Goal: Task Accomplishment & Management: Manage account settings

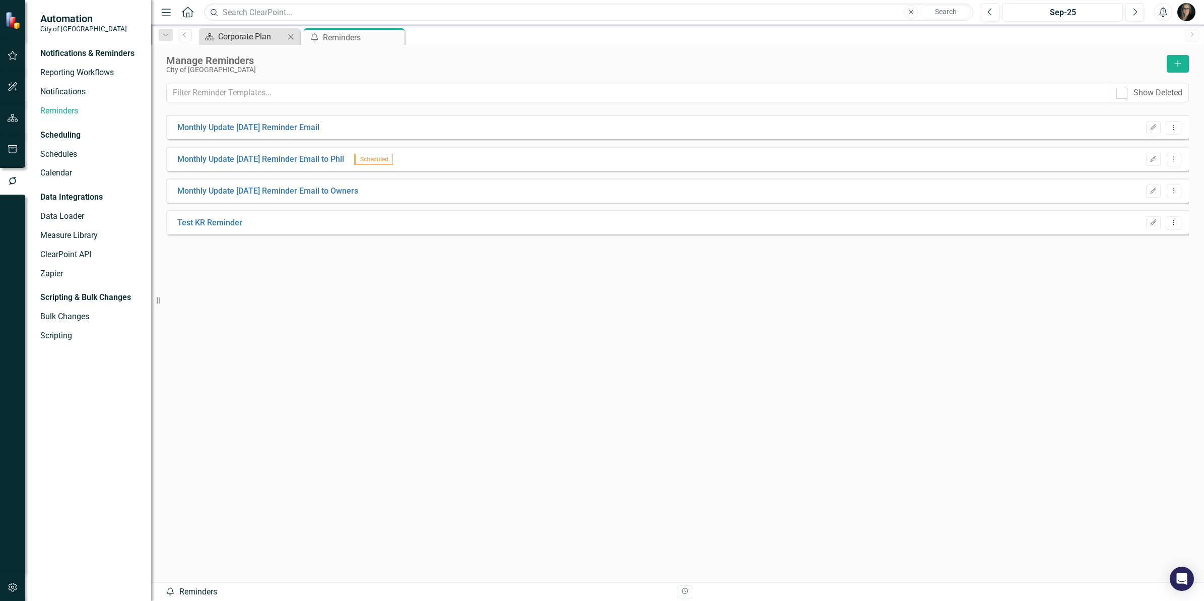
click at [245, 38] on div "Corporate Plan" at bounding box center [251, 36] width 67 height 13
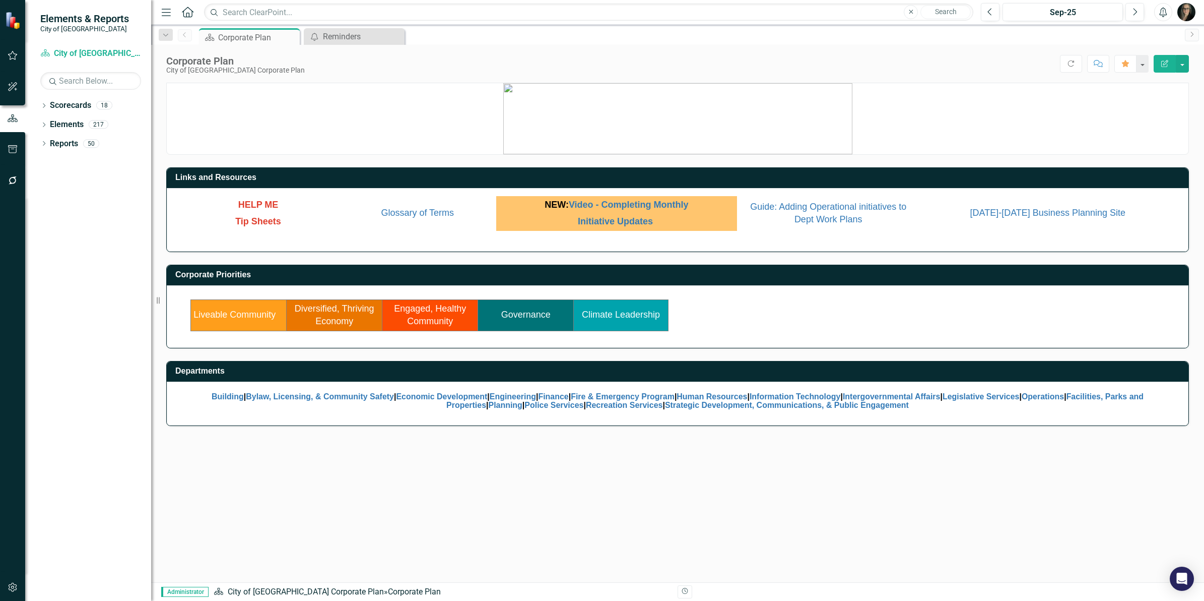
click at [426, 310] on link "Engaged, Healthy Community" at bounding box center [430, 314] width 72 height 23
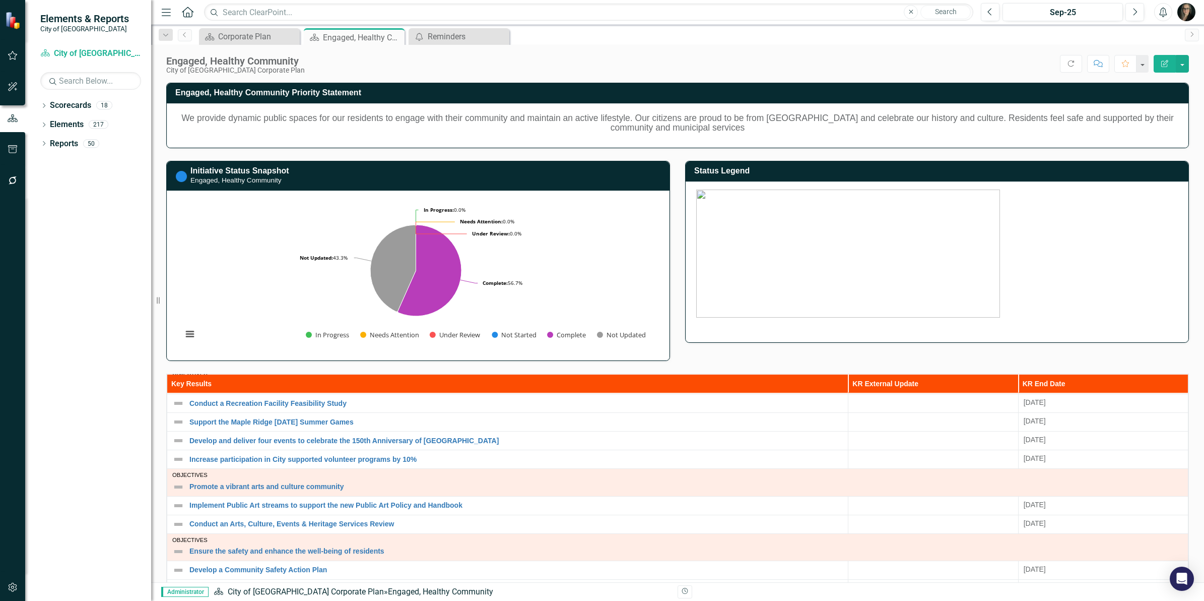
click at [396, 58] on div "Score: N/A Sep-25 Completed Refresh Comment Favorite Edit Report" at bounding box center [749, 63] width 879 height 17
click at [448, 42] on div "Reminders" at bounding box center [461, 36] width 67 height 13
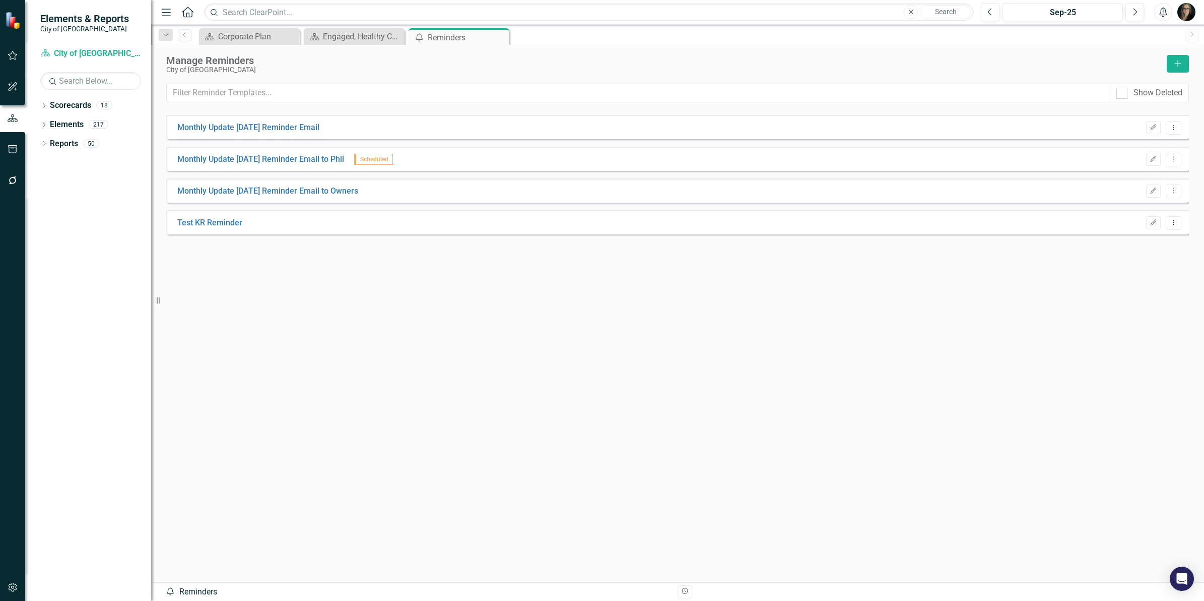
click at [295, 404] on div "Monthly Update [DATE] Reminder Email Edit Dropdown Menu Monthly Update [DATE] R…" at bounding box center [677, 330] width 1023 height 430
drag, startPoint x: 461, startPoint y: 290, endPoint x: 405, endPoint y: 246, distance: 71.8
click at [461, 290] on div "Monthly Update [DATE] Reminder Email Edit Dropdown Menu Monthly Update [DATE] R…" at bounding box center [677, 330] width 1023 height 430
click at [44, 147] on icon "Dropdown" at bounding box center [43, 145] width 7 height 6
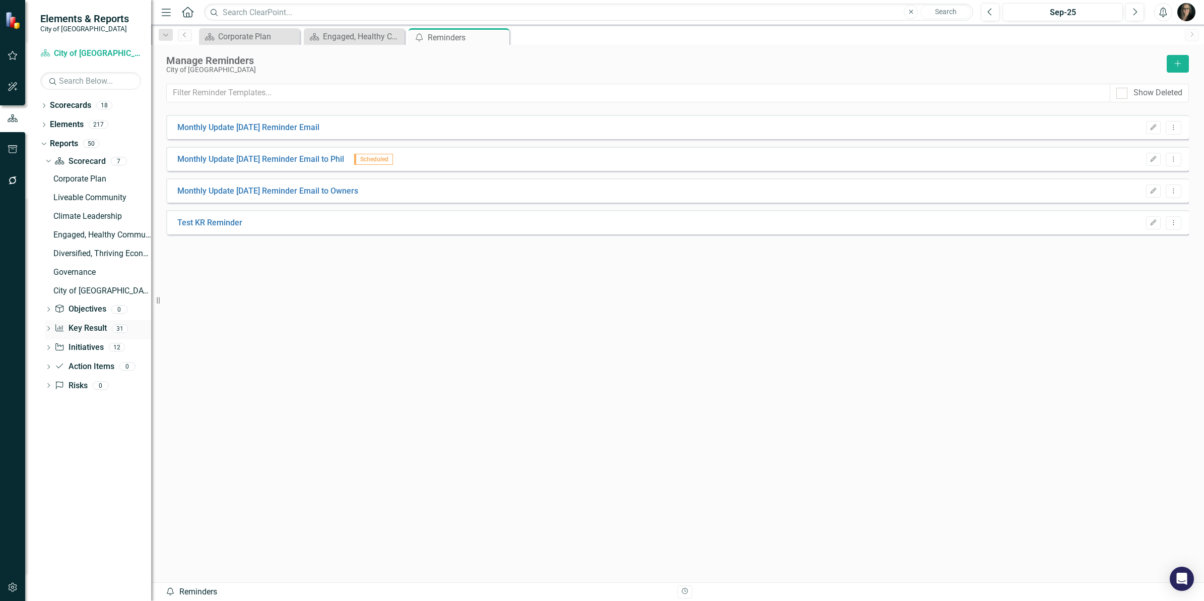
click at [63, 329] on icon "Key Result" at bounding box center [59, 327] width 10 height 8
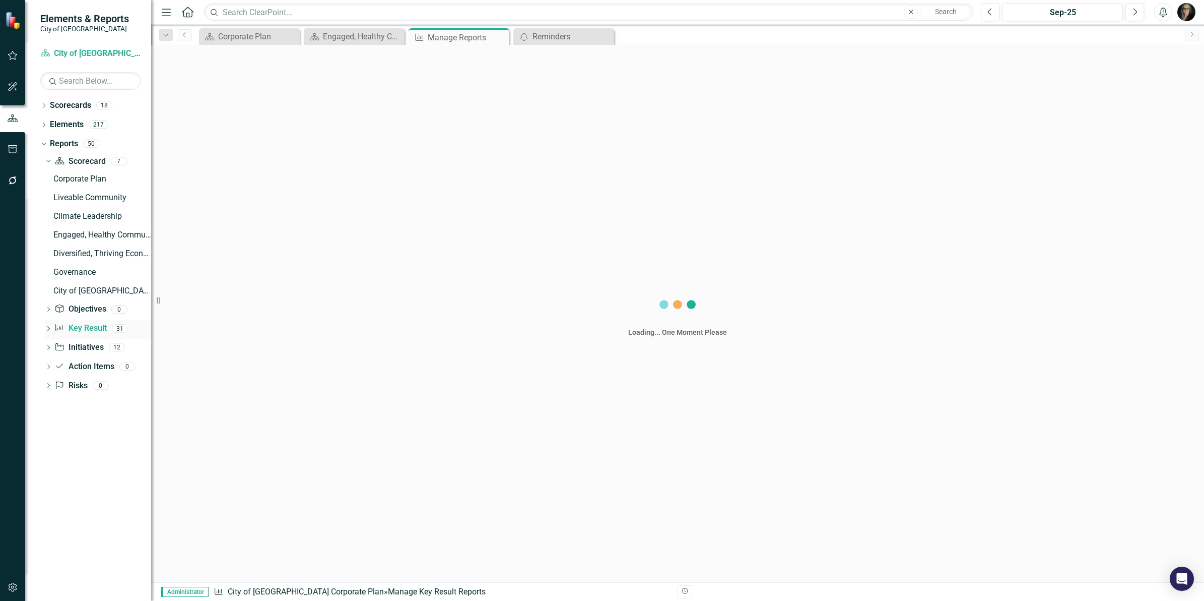
click at [50, 330] on icon "Dropdown" at bounding box center [48, 329] width 7 height 6
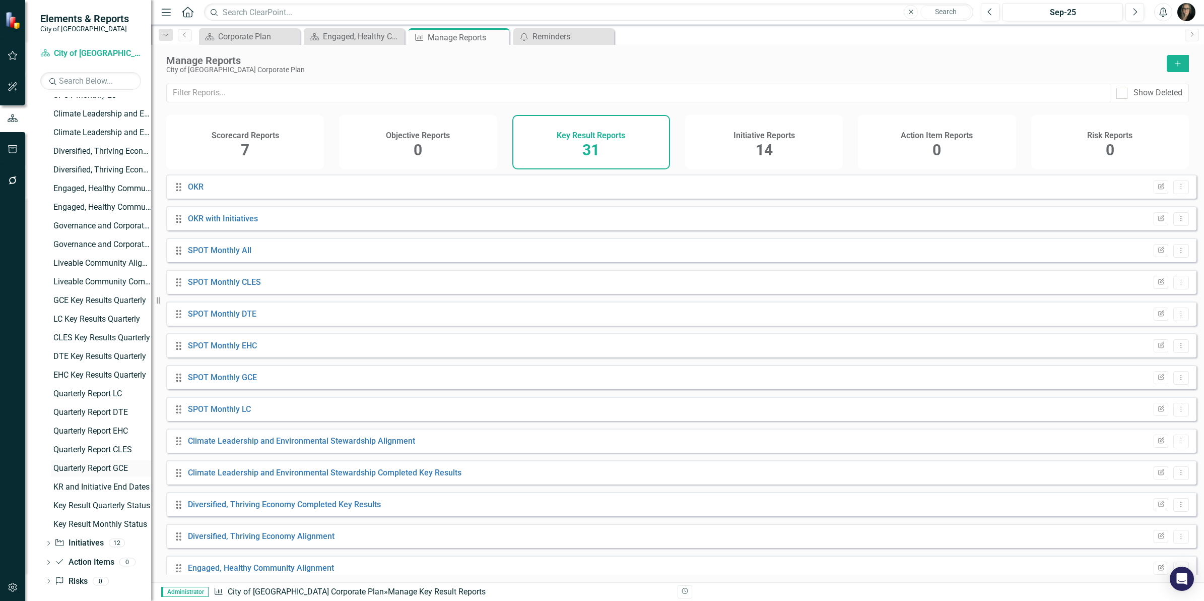
scroll to position [258, 0]
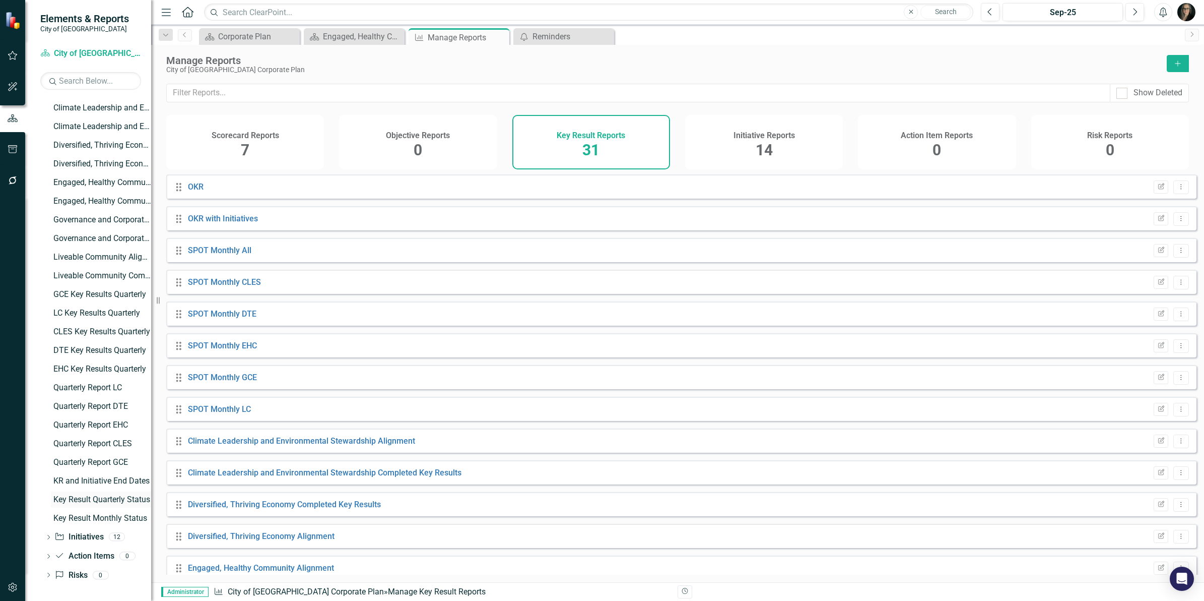
click at [86, 496] on div "Key Result Quarterly Status" at bounding box center [102, 499] width 98 height 9
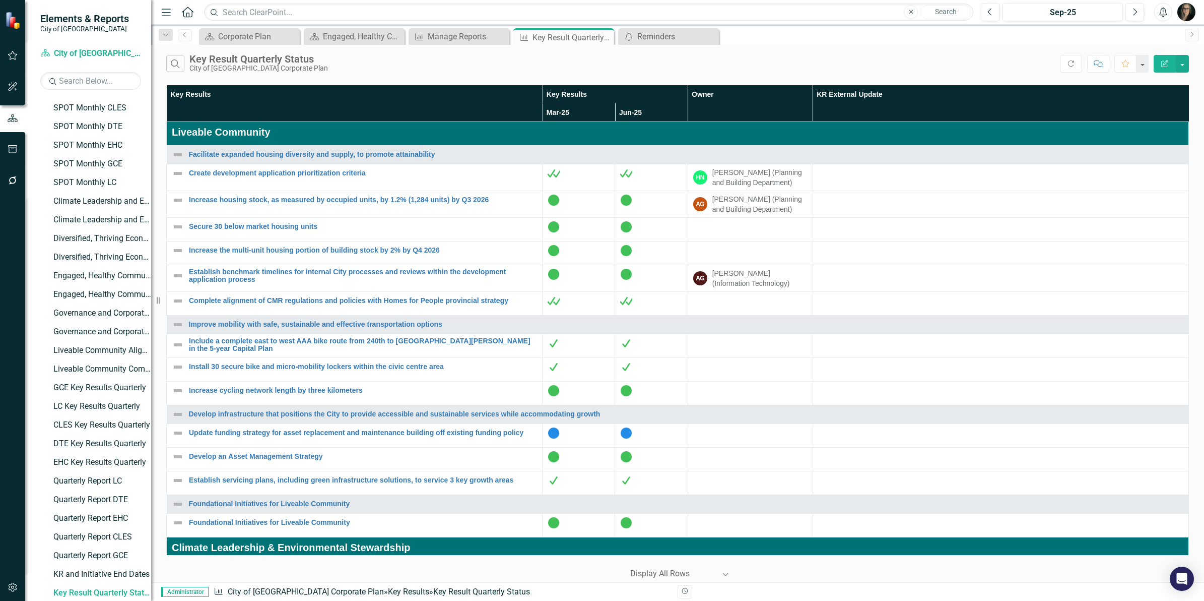
click at [510, 69] on div "Search Key Result Quarterly Status City of [GEOGRAPHIC_DATA] Corporate Plan" at bounding box center [613, 63] width 894 height 17
click at [454, 68] on div "Search Key Result Quarterly Status City of [GEOGRAPHIC_DATA] Corporate Plan" at bounding box center [613, 63] width 894 height 17
click at [262, 36] on div "Corporate Plan" at bounding box center [251, 36] width 67 height 13
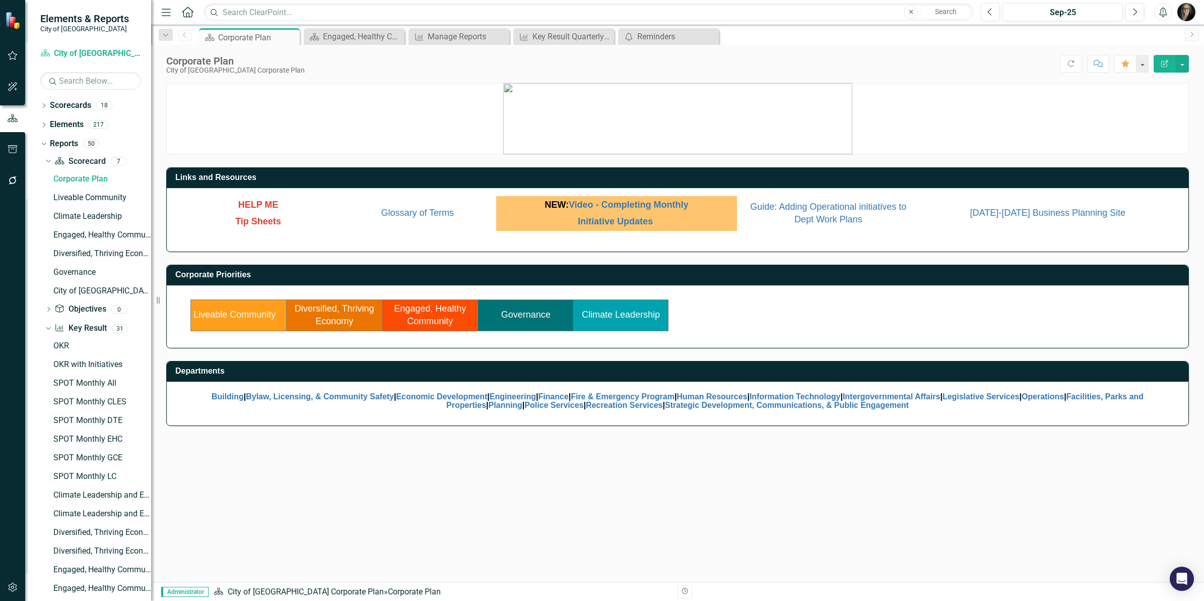
click at [513, 313] on link "Governance" at bounding box center [525, 314] width 49 height 10
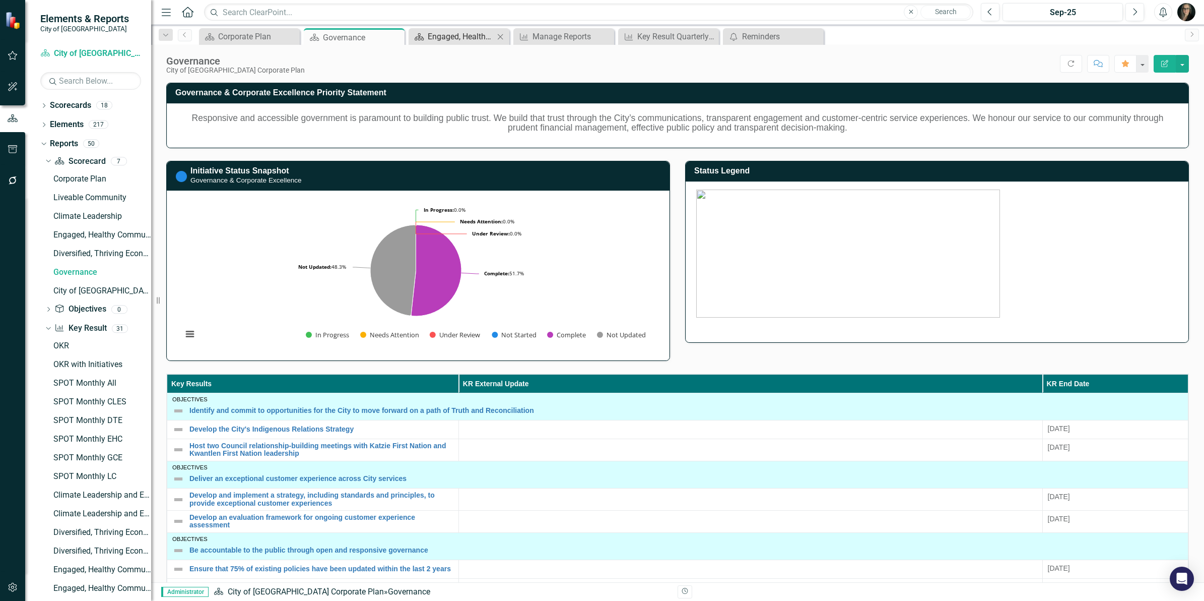
click at [437, 38] on div "Engaged, Healthy Community" at bounding box center [461, 36] width 67 height 13
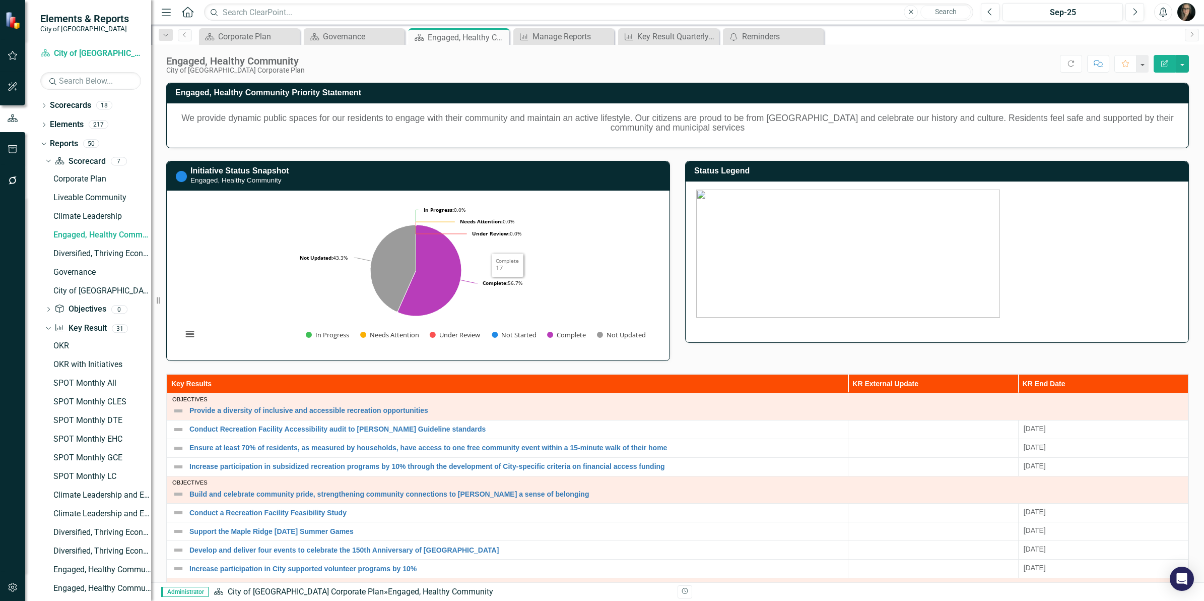
click at [675, 67] on div "Score: N/A Sep-25 Completed Refresh Comment Favorite Edit Report" at bounding box center [749, 63] width 879 height 17
click at [645, 36] on div "Key Result Quarterly Status" at bounding box center [670, 36] width 67 height 13
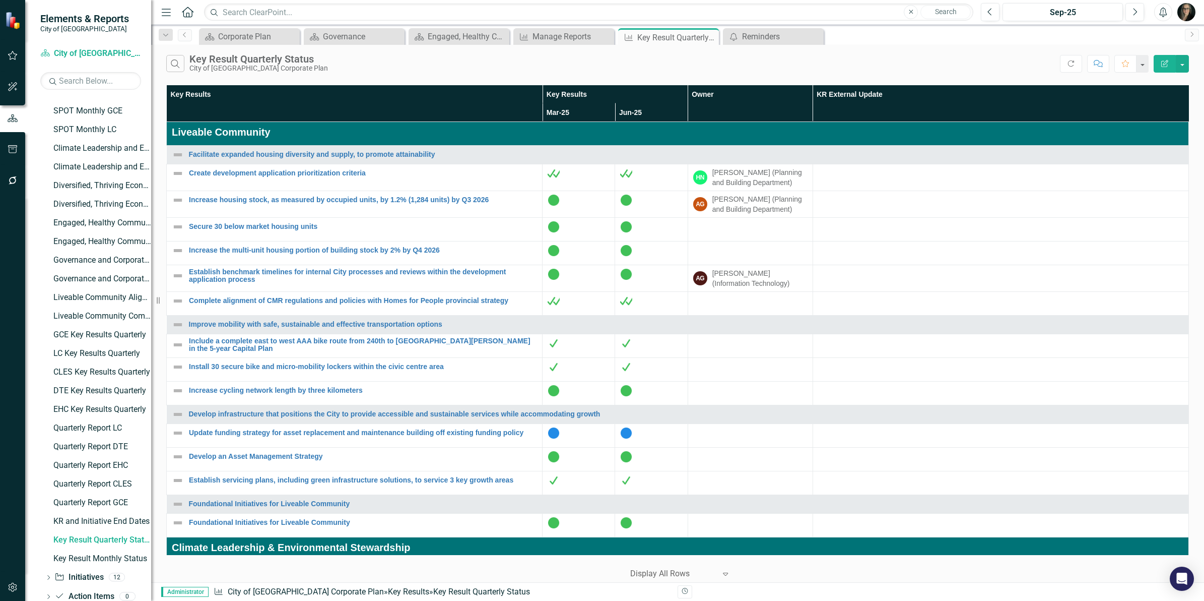
scroll to position [165, 0]
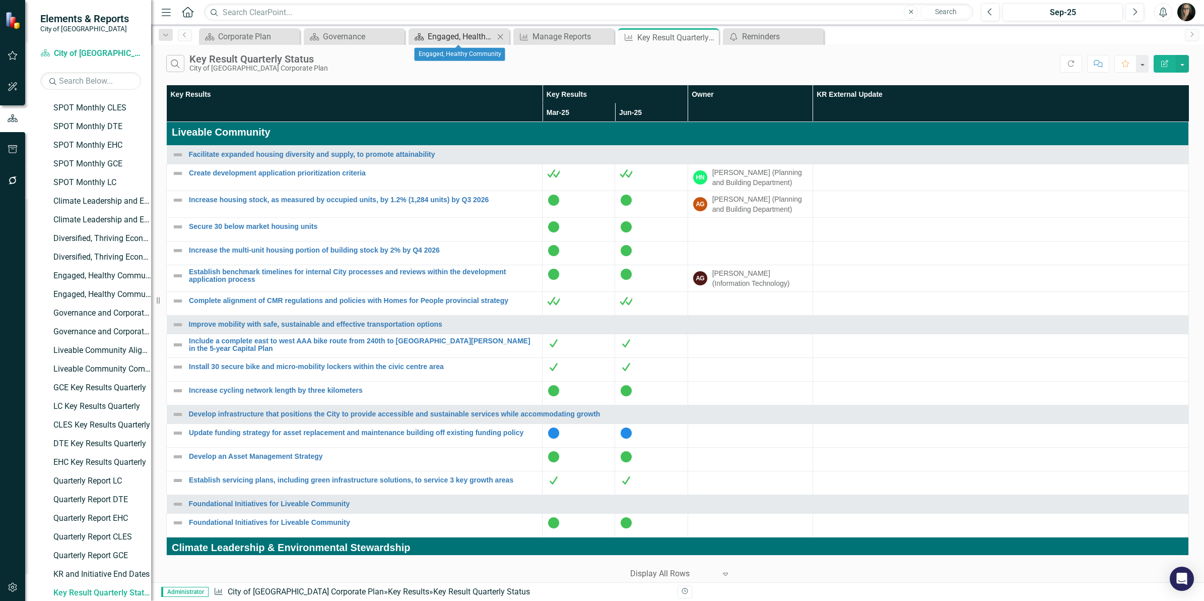
click at [457, 34] on div "Engaged, Healthy Community" at bounding box center [461, 36] width 67 height 13
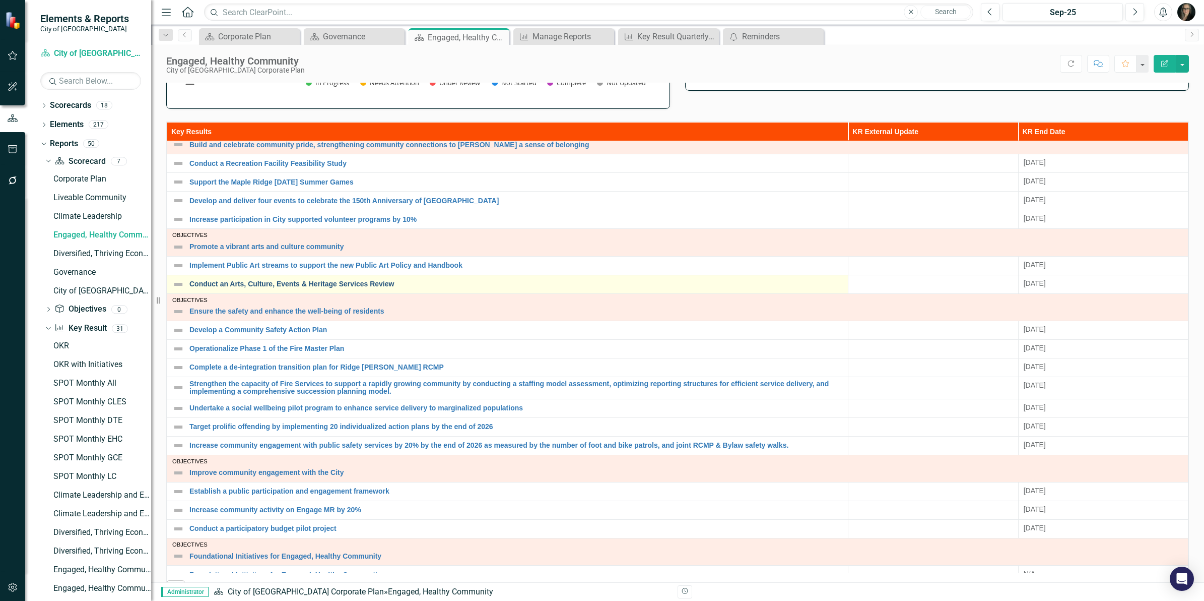
scroll to position [112, 0]
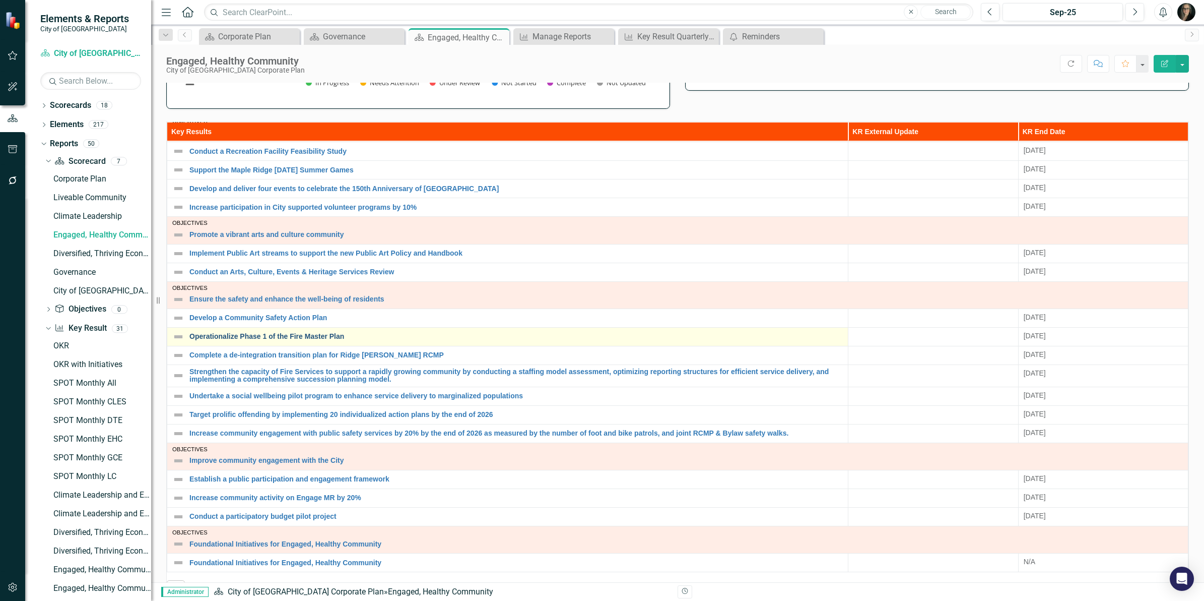
click at [317, 337] on link "Operationalize Phase 1 of the Fire Master Plan" at bounding box center [515, 337] width 653 height 8
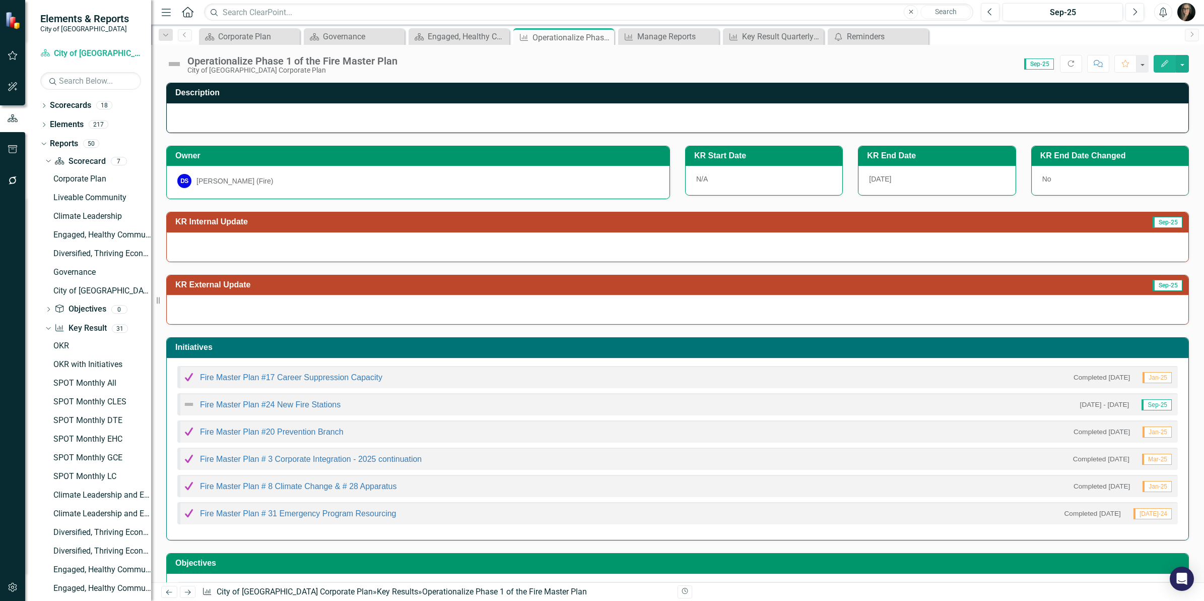
click at [673, 142] on div "Owner DS [PERSON_NAME] (Fire)" at bounding box center [418, 166] width 519 height 67
click at [356, 378] on link "Fire Master Plan #17 Career Suppression Capacity" at bounding box center [291, 377] width 182 height 9
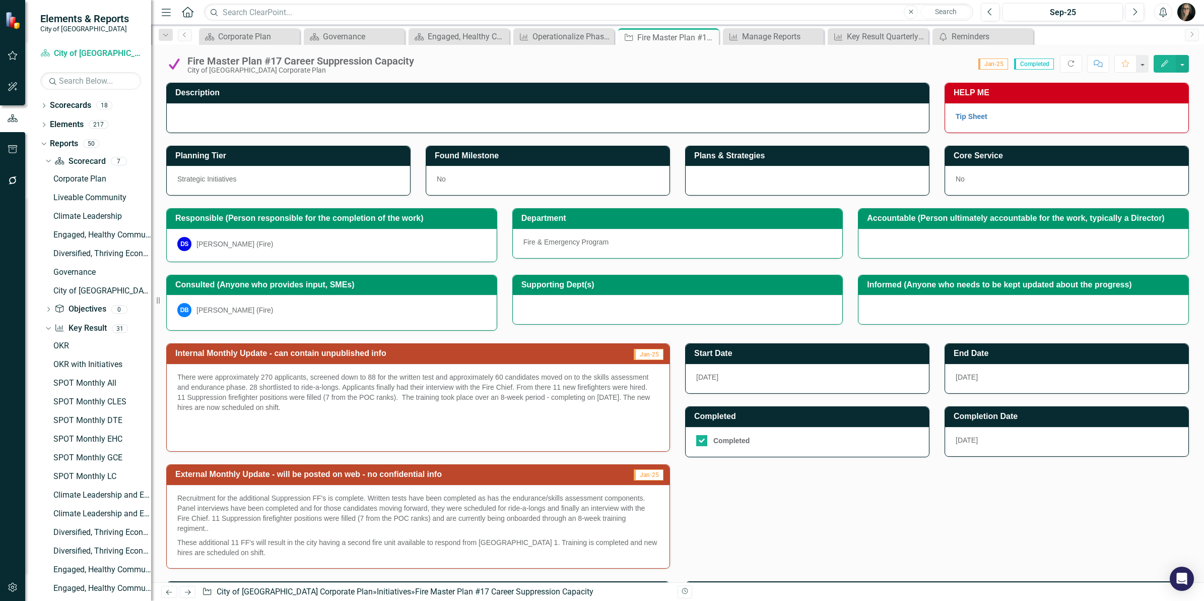
click at [762, 493] on div "Internal Monthly Update - can contain unpublished info Jan-25 There were approx…" at bounding box center [678, 448] width 1038 height 237
click at [1177, 67] on button "button" at bounding box center [1182, 64] width 13 height 18
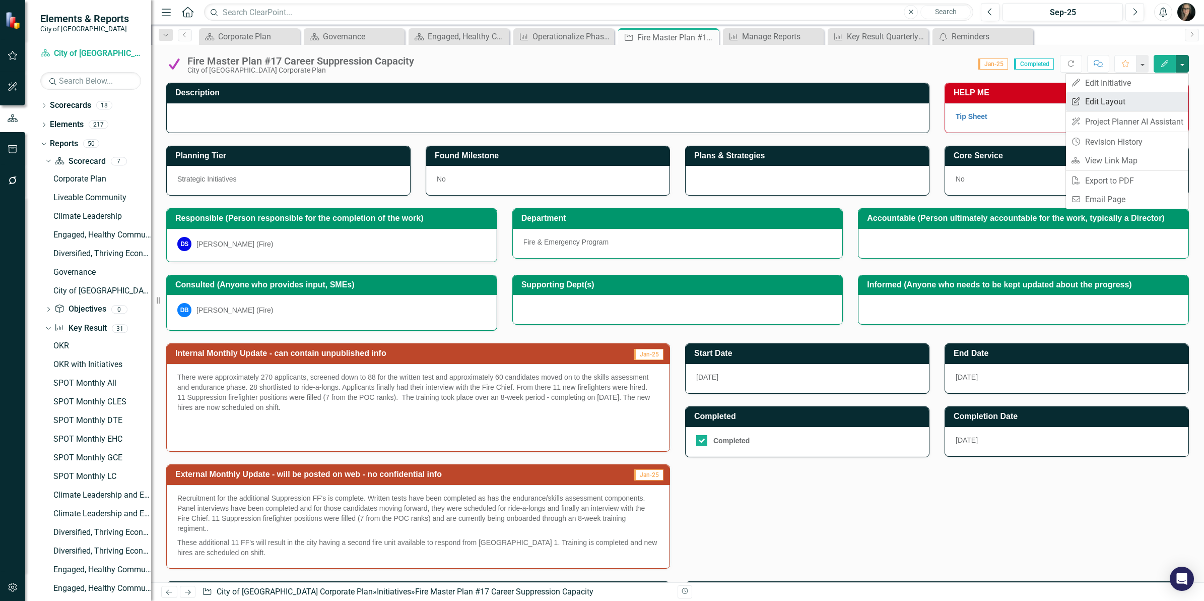
click at [1117, 92] on link "Edit Report Edit Layout" at bounding box center [1127, 101] width 122 height 19
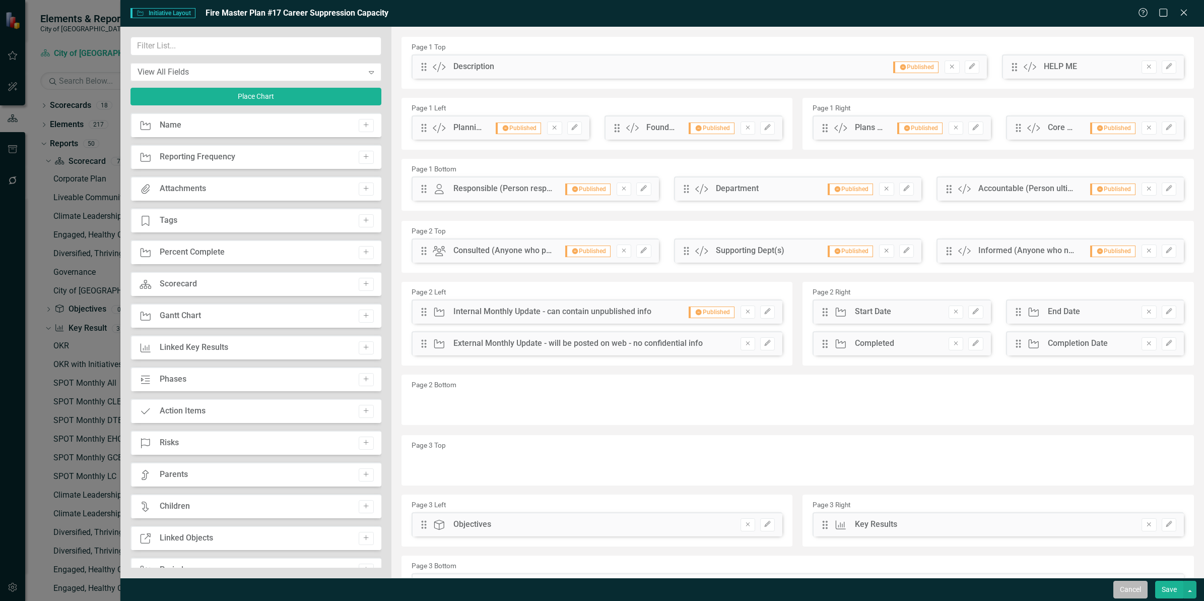
click at [1135, 590] on button "Cancel" at bounding box center [1130, 589] width 34 height 18
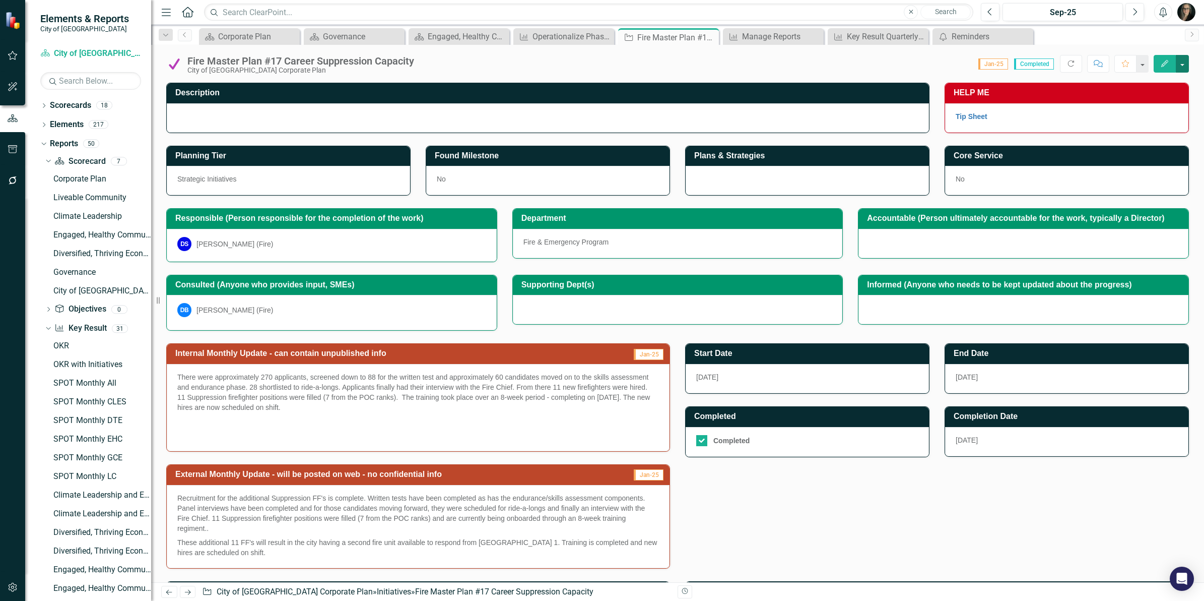
click at [1184, 64] on button "button" at bounding box center [1182, 64] width 13 height 18
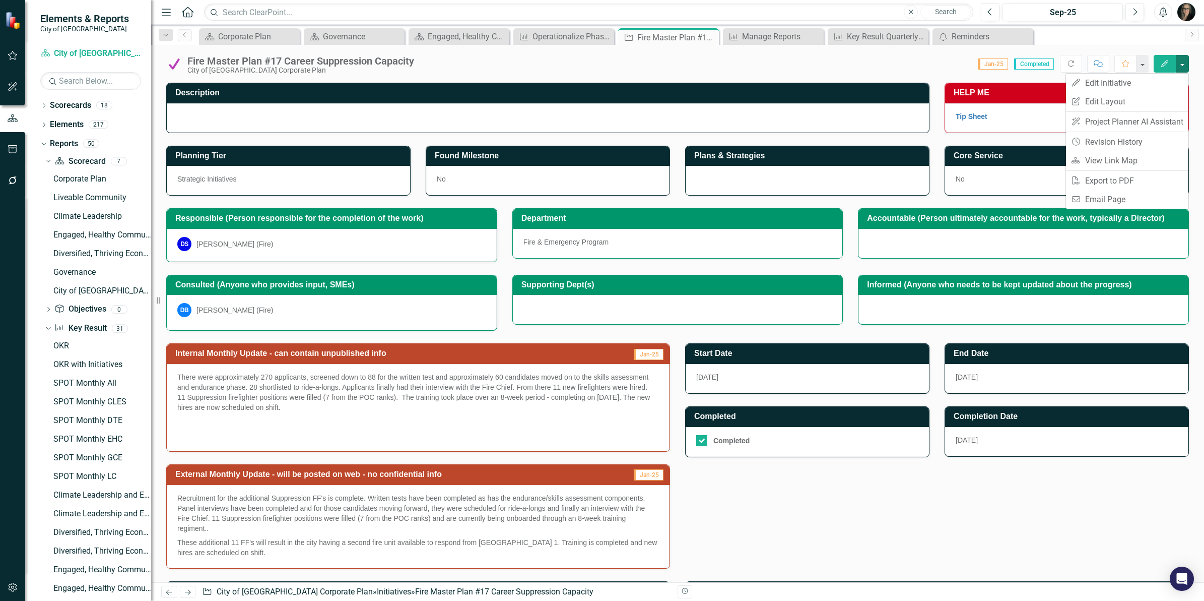
click at [1019, 492] on div "Internal Monthly Update - can contain unpublished info Jan-25 There were approx…" at bounding box center [678, 448] width 1038 height 237
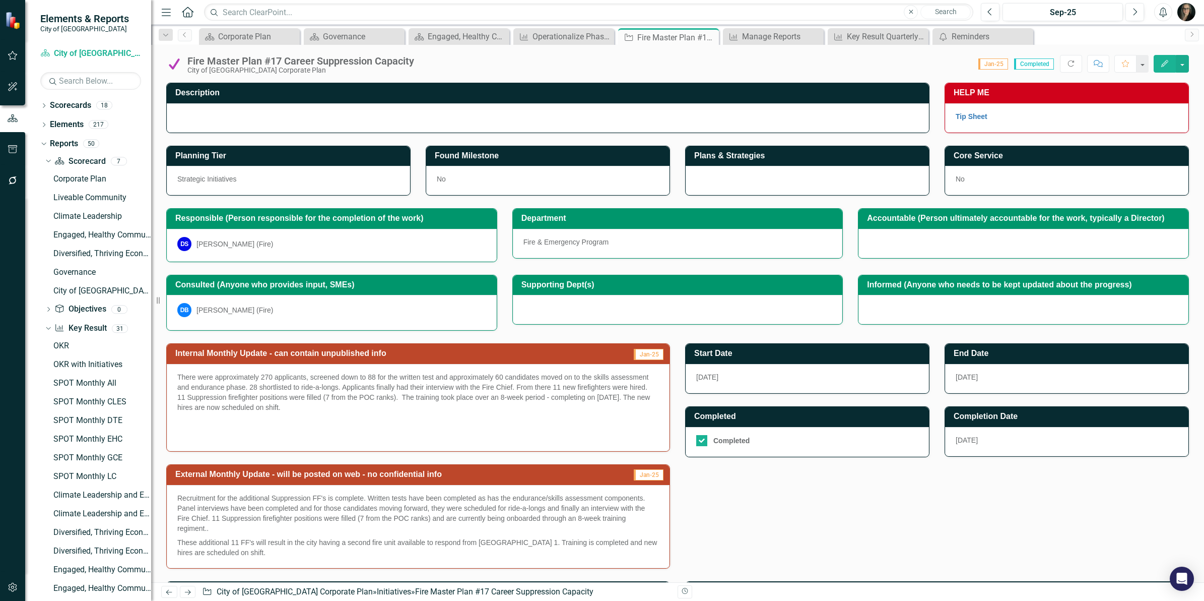
drag, startPoint x: 674, startPoint y: 333, endPoint x: 979, endPoint y: 479, distance: 338.2
click at [875, 475] on div "Internal Monthly Update - can contain unpublished info Jan-25 There were approx…" at bounding box center [678, 448] width 1038 height 237
click at [993, 477] on div "Internal Monthly Update - can contain unpublished info Jan-25 There were approx…" at bounding box center [678, 448] width 1038 height 237
click at [866, 36] on div "Key Result Quarterly Status" at bounding box center [880, 36] width 67 height 13
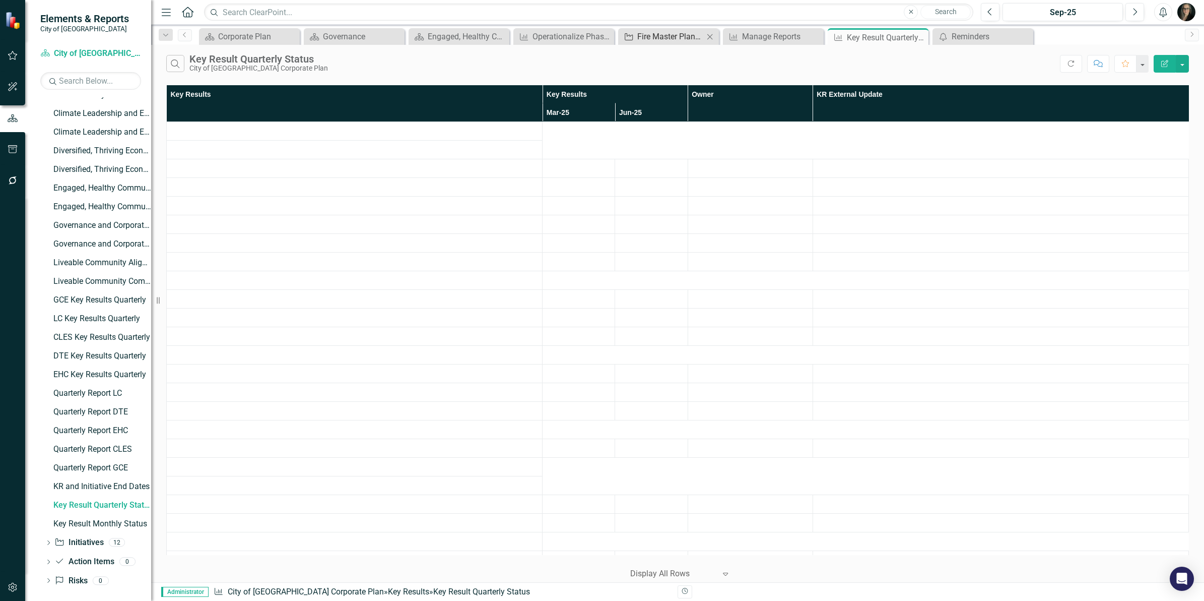
click at [662, 34] on div "Fire Master Plan #17 Career Suppression Capacity" at bounding box center [670, 36] width 67 height 13
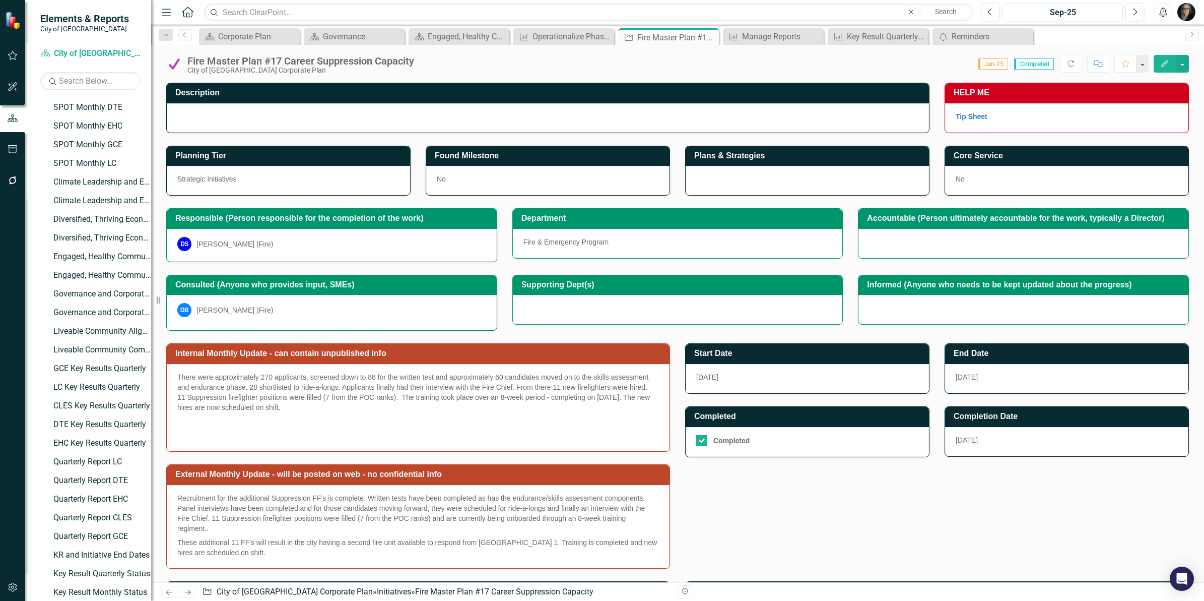
scroll to position [165, 0]
click at [708, 37] on icon "Close" at bounding box center [709, 37] width 10 height 8
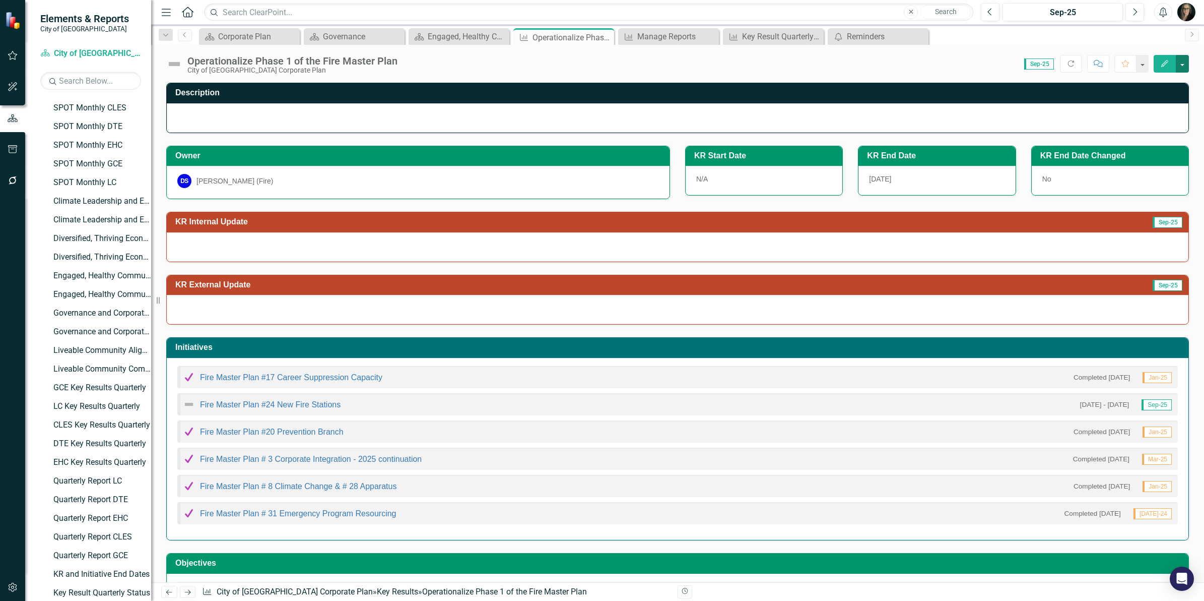
click at [1179, 67] on button "button" at bounding box center [1182, 64] width 13 height 18
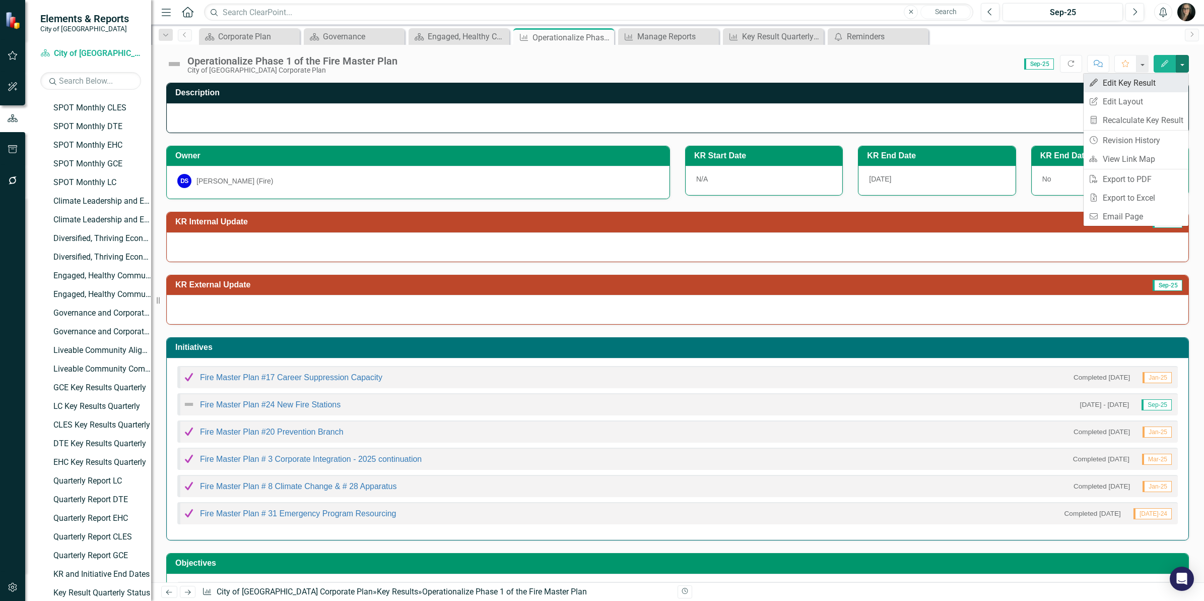
click at [1127, 82] on link "Edit Edit Key Result" at bounding box center [1136, 83] width 105 height 19
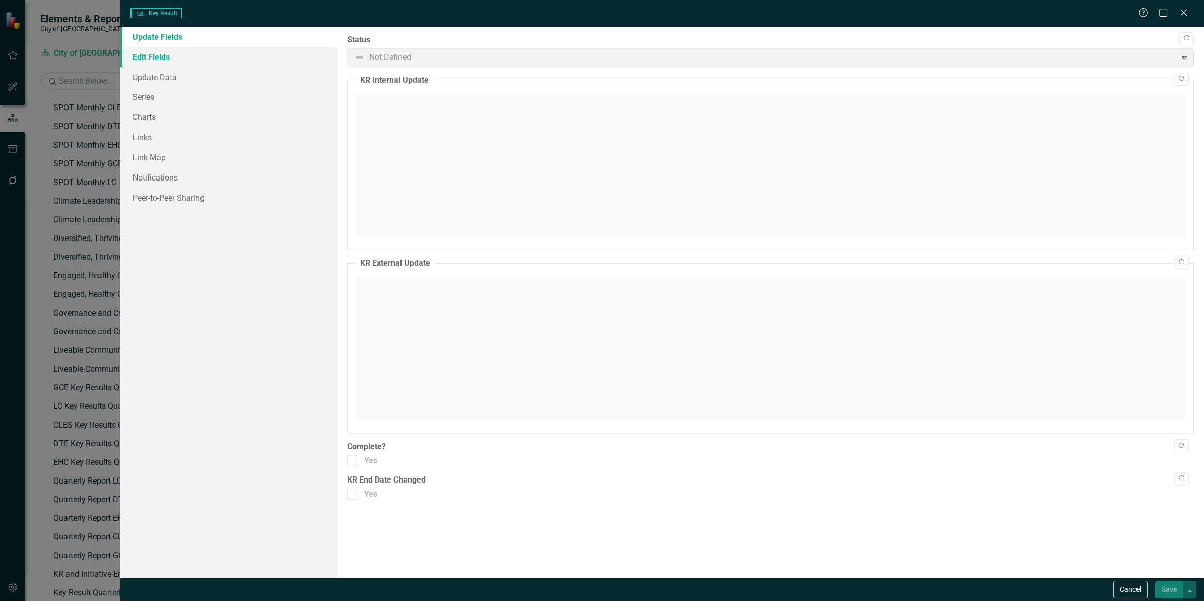
click at [203, 57] on link "Edit Fields" at bounding box center [228, 57] width 217 height 20
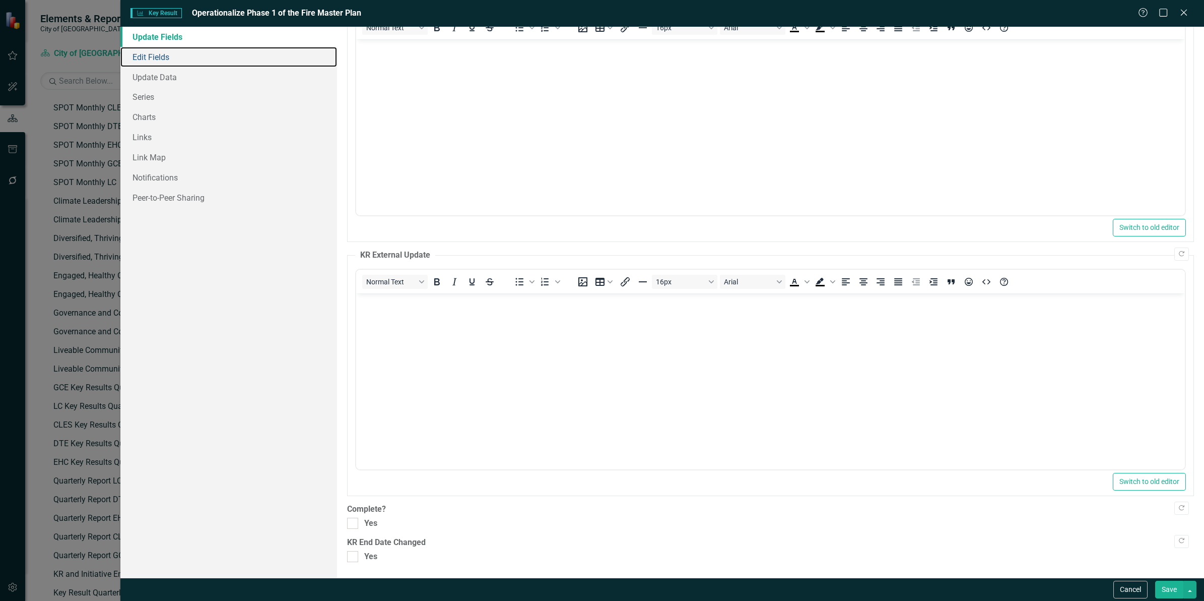
scroll to position [79, 0]
click at [1127, 585] on button "Cancel" at bounding box center [1130, 589] width 34 height 18
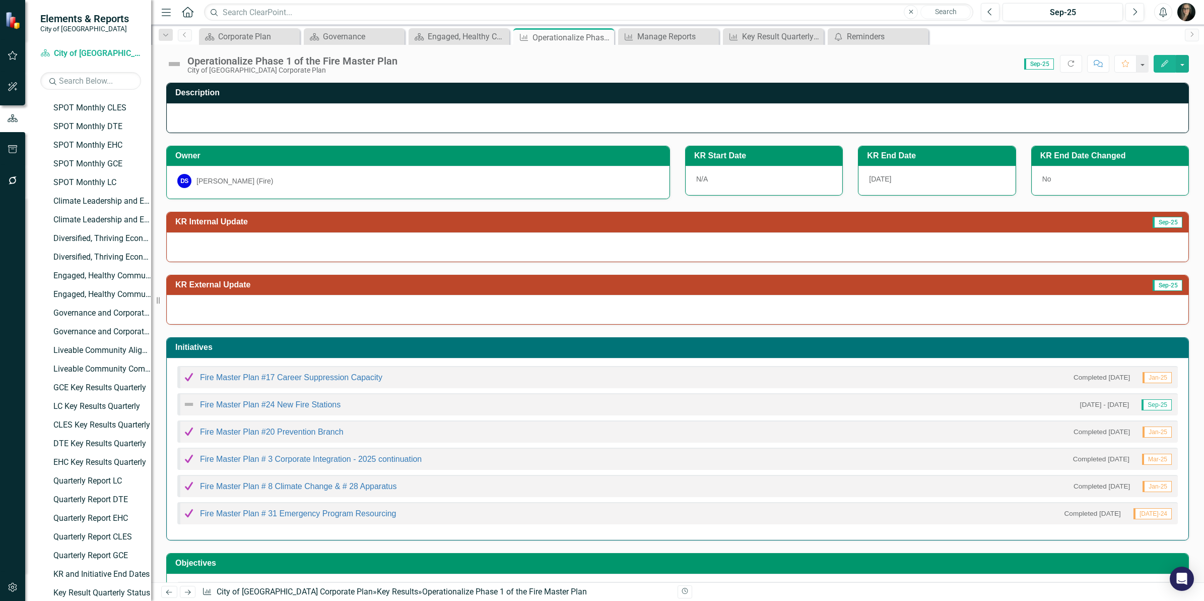
click at [749, 67] on div "Score: 0.00 Sep-25 Completed Refresh Comment Favorite Edit" at bounding box center [796, 63] width 786 height 17
click at [756, 31] on div "Key Result Quarterly Status" at bounding box center [775, 36] width 67 height 13
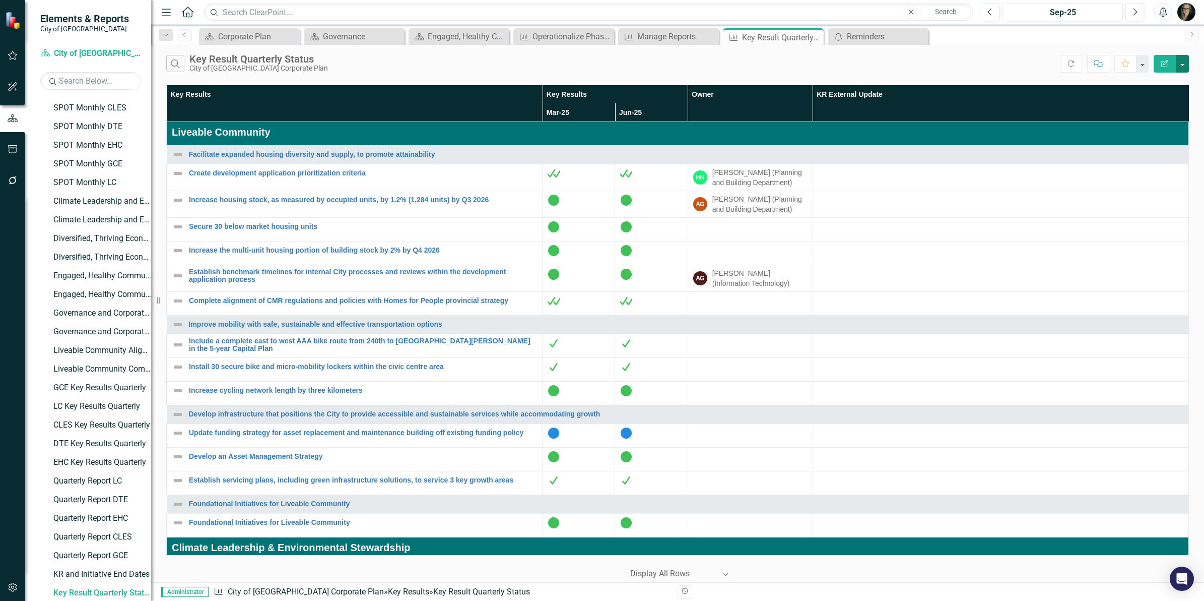
click at [1182, 70] on button "button" at bounding box center [1182, 64] width 13 height 18
click at [843, 62] on div "Search Key Result Quarterly Status City of [GEOGRAPHIC_DATA] Corporate Plan" at bounding box center [613, 63] width 894 height 17
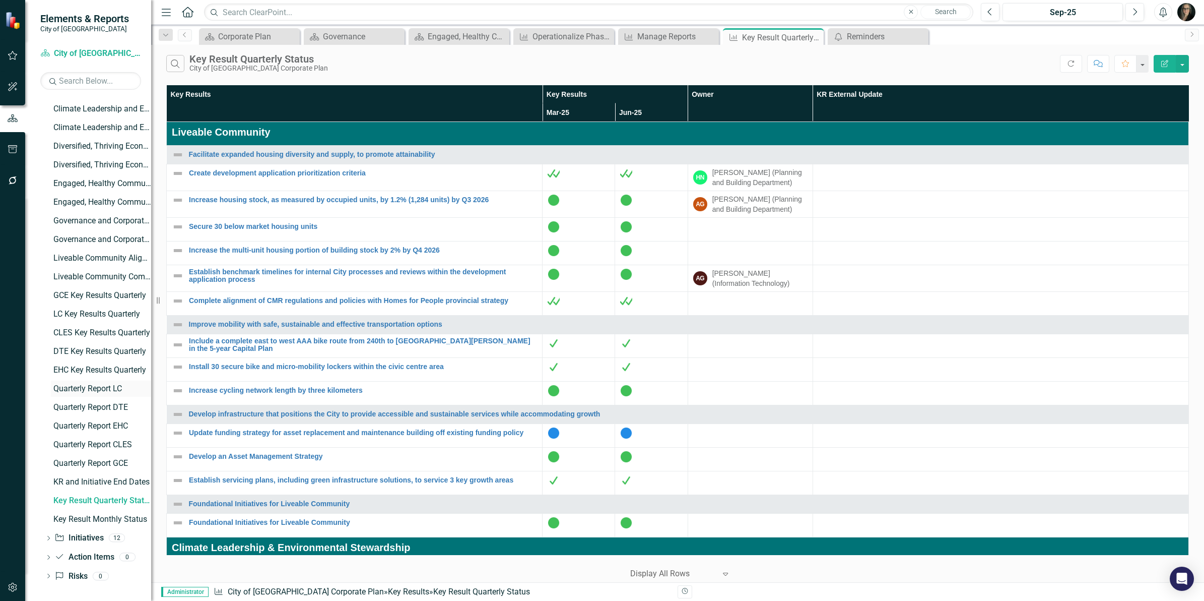
scroll to position [258, 0]
click at [105, 515] on div "Key Result Monthly Status" at bounding box center [102, 517] width 98 height 9
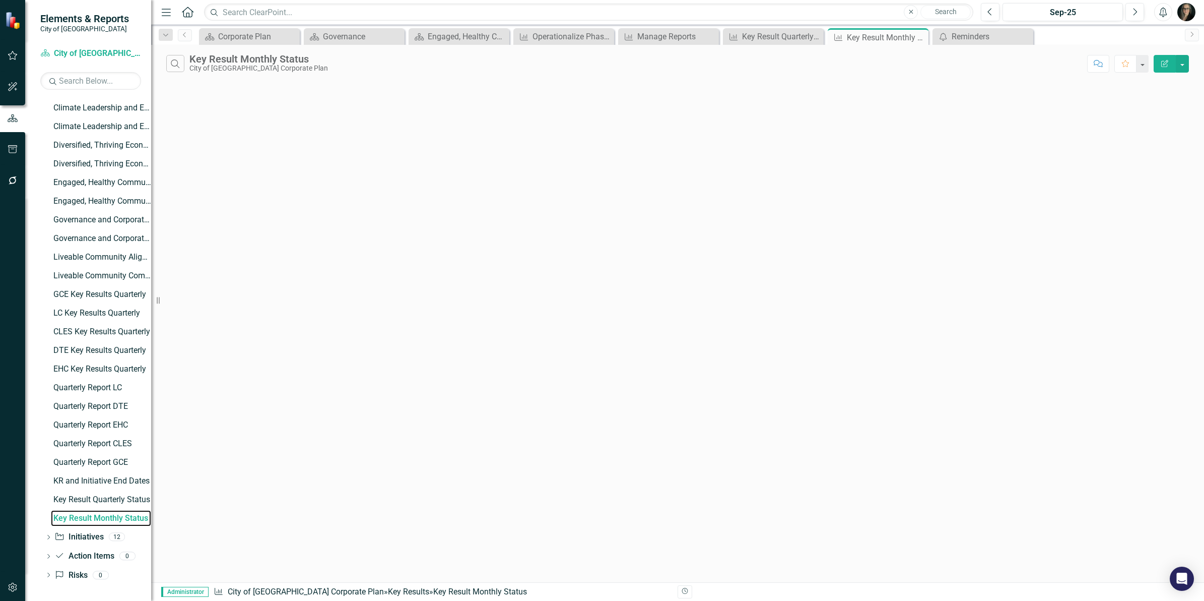
scroll to position [183, 0]
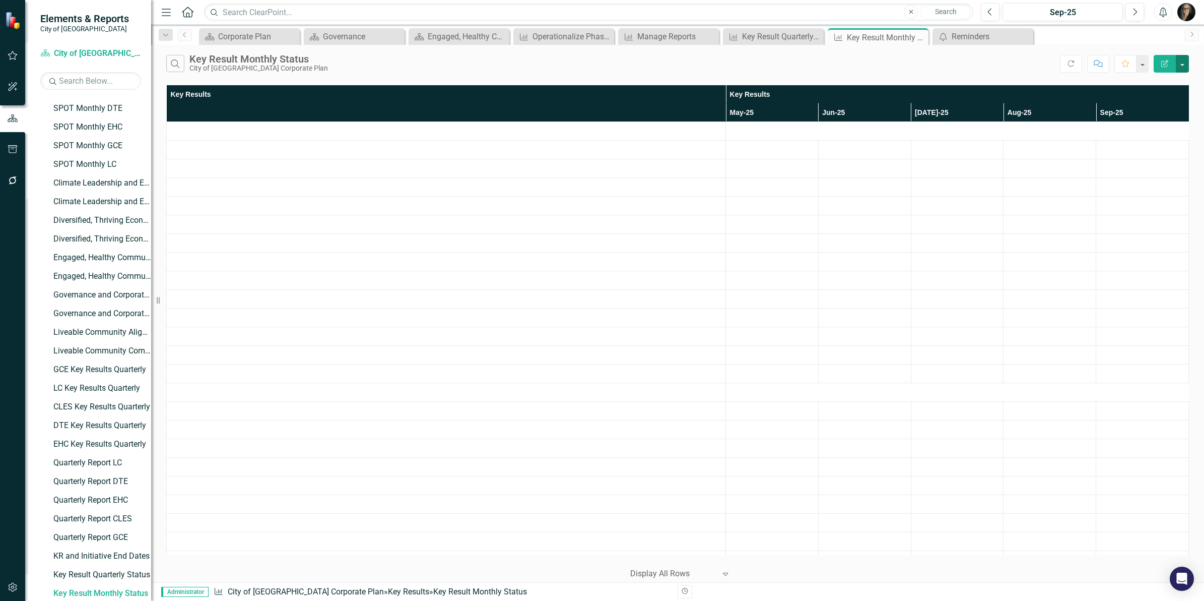
click at [1185, 64] on button "button" at bounding box center [1182, 64] width 13 height 18
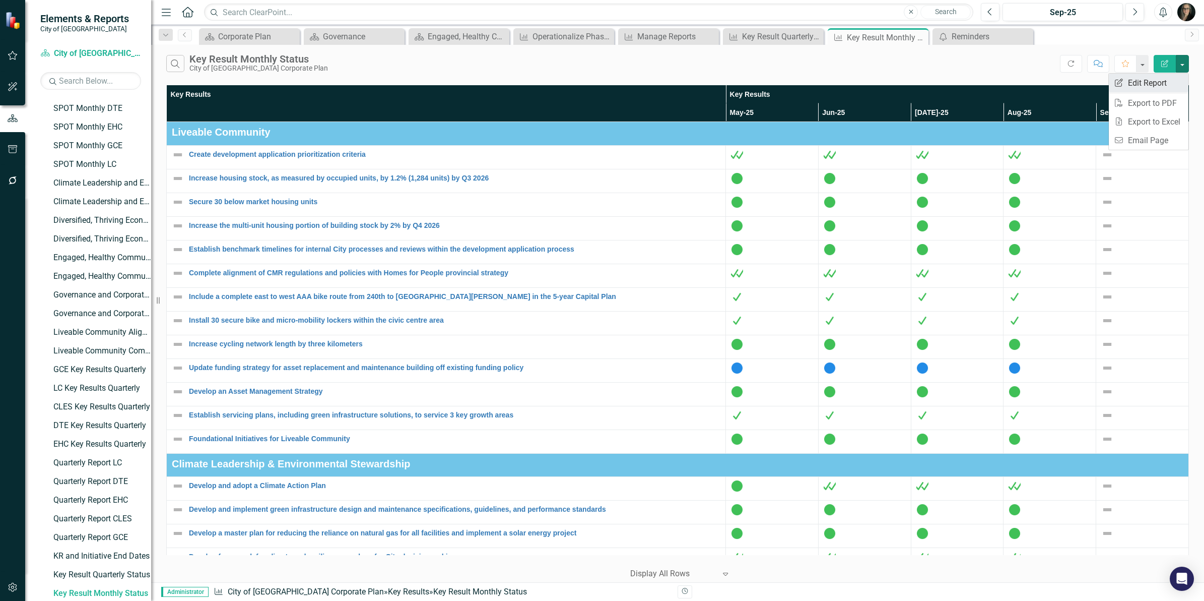
click at [1149, 85] on link "Edit Report Edit Report" at bounding box center [1149, 83] width 80 height 19
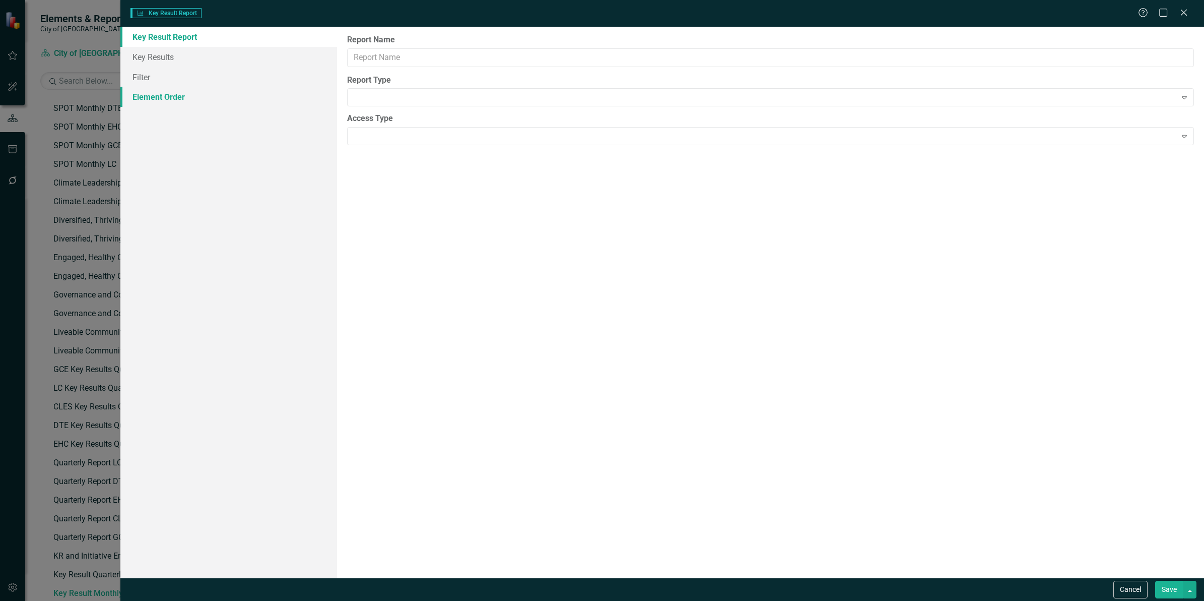
type input "Key Result Monthly Status"
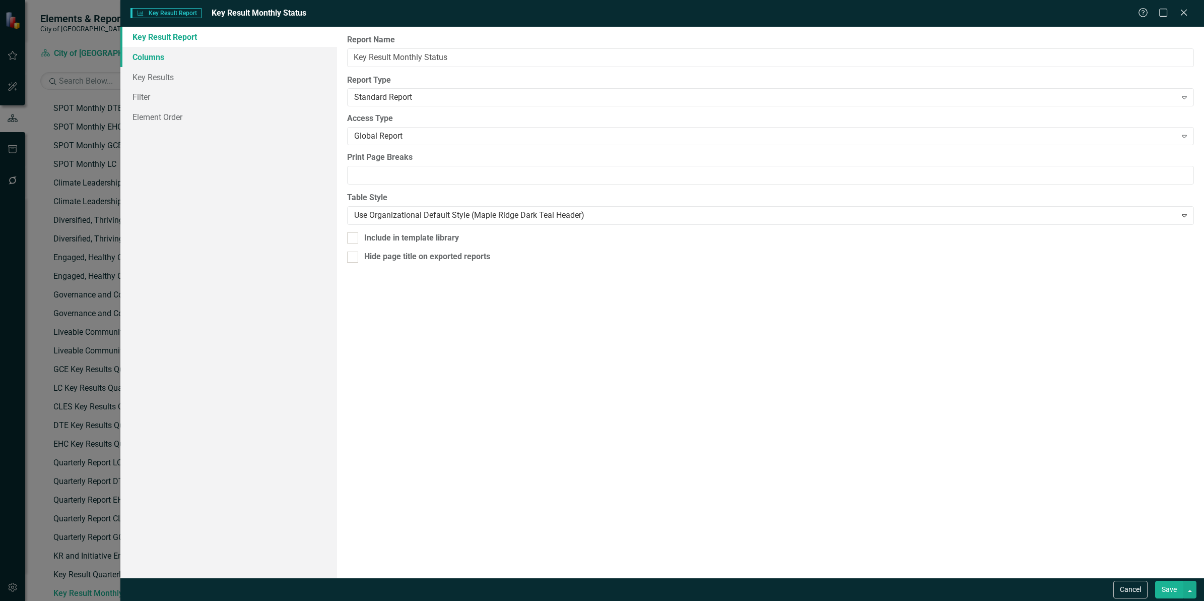
click at [167, 59] on link "Columns" at bounding box center [228, 57] width 217 height 20
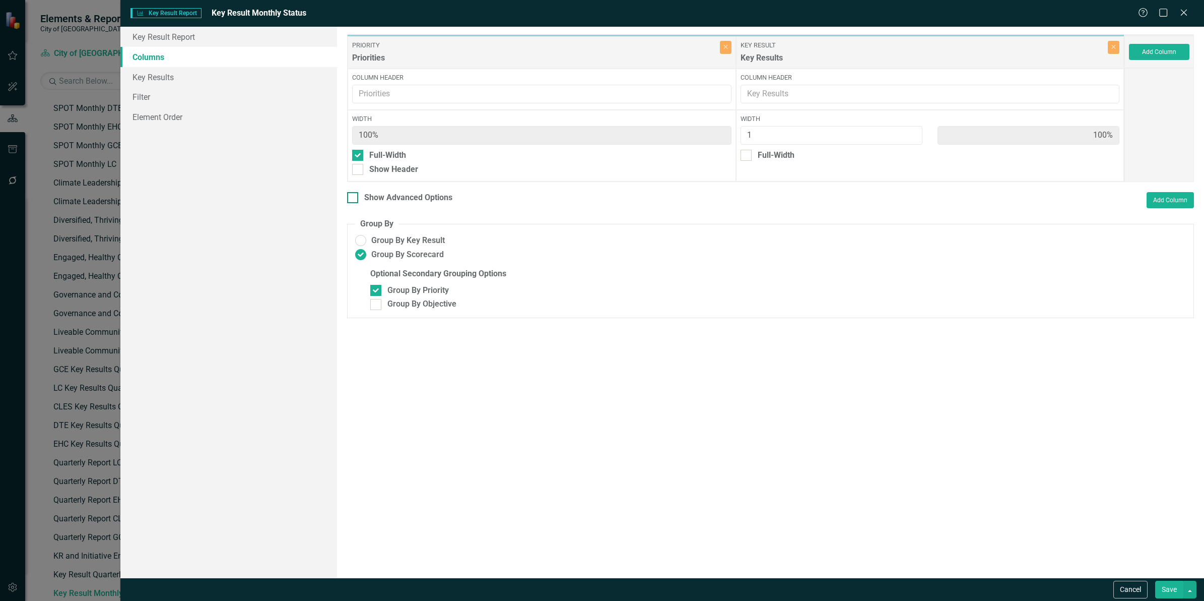
click at [437, 200] on div "Show Advanced Options" at bounding box center [408, 198] width 88 height 12
click at [354, 198] on input "Show Advanced Options" at bounding box center [350, 195] width 7 height 7
checkbox input "true"
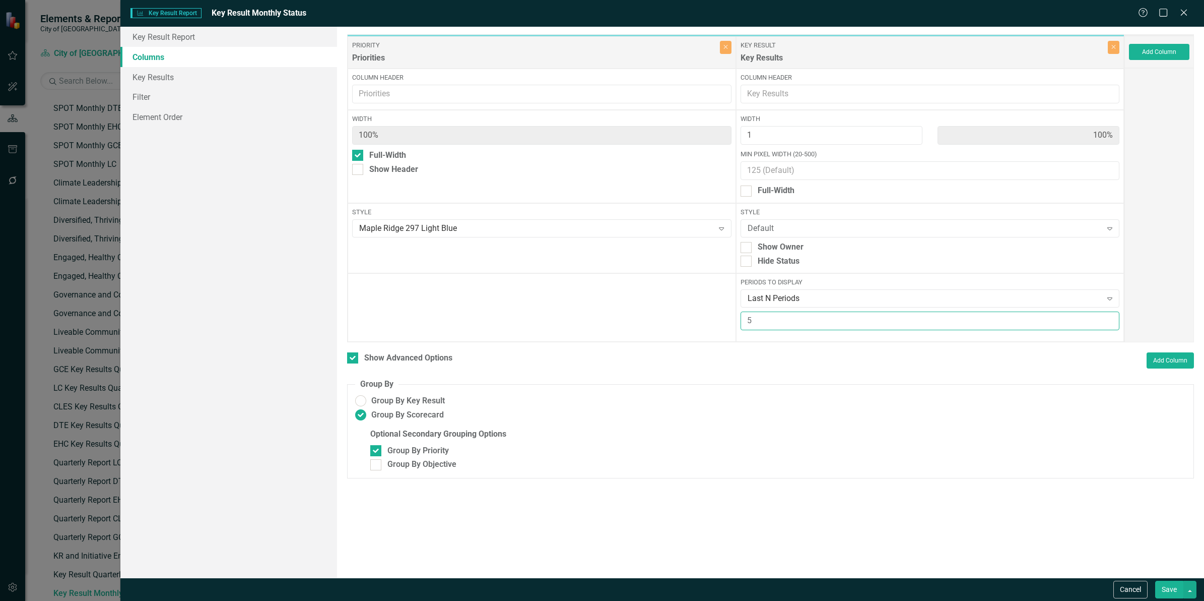
click at [800, 320] on input "5" at bounding box center [930, 320] width 379 height 19
drag, startPoint x: 722, startPoint y: 326, endPoint x: 684, endPoint y: 330, distance: 38.0
click at [684, 330] on div "Priority Priorities Close Column Header Width 100% Full-Width Show Header Style…" at bounding box center [735, 188] width 777 height 308
type input "10"
click at [1168, 588] on button "Save" at bounding box center [1169, 589] width 28 height 18
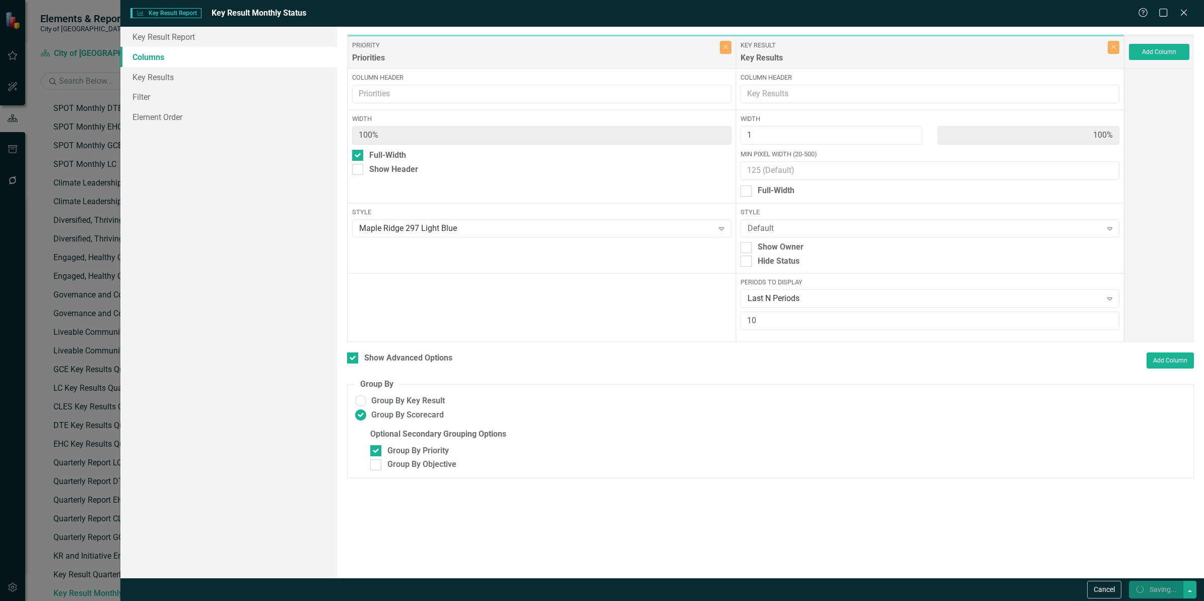
checkbox input "false"
radio input "false"
checkbox input "false"
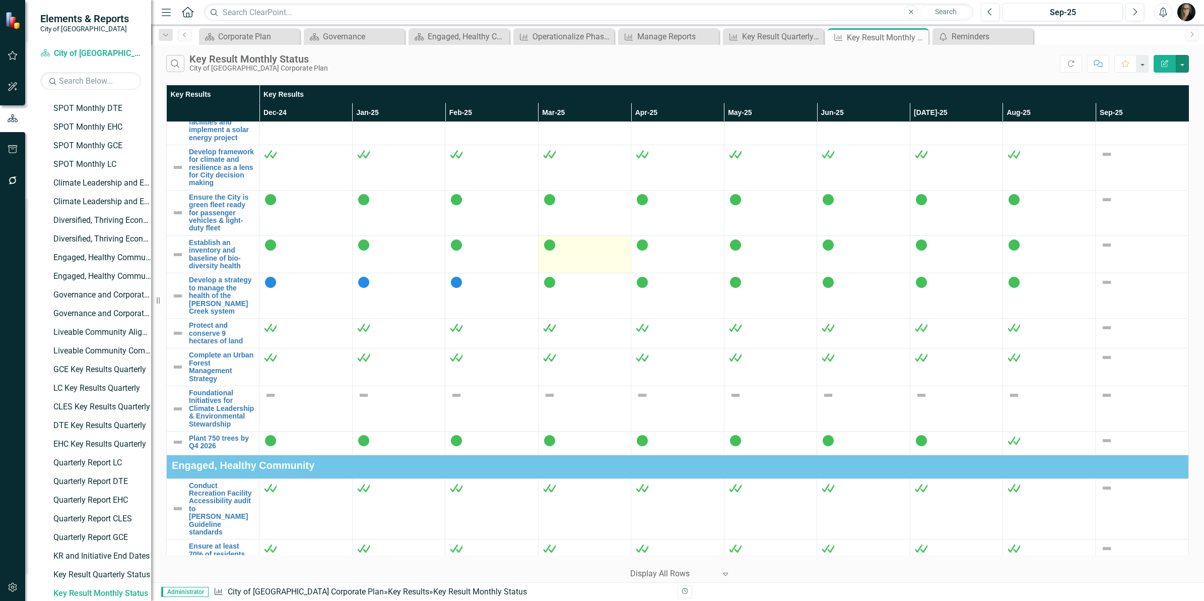
scroll to position [882, 0]
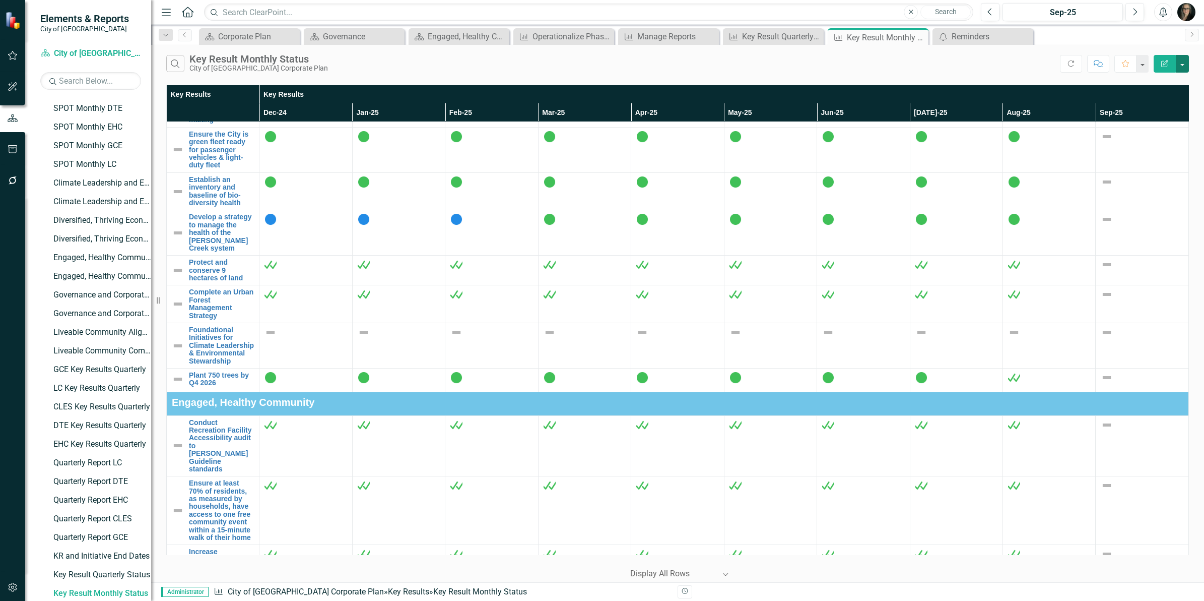
click at [1182, 62] on button "button" at bounding box center [1182, 64] width 13 height 18
click at [1167, 79] on link "Edit Report Edit Report" at bounding box center [1149, 83] width 80 height 19
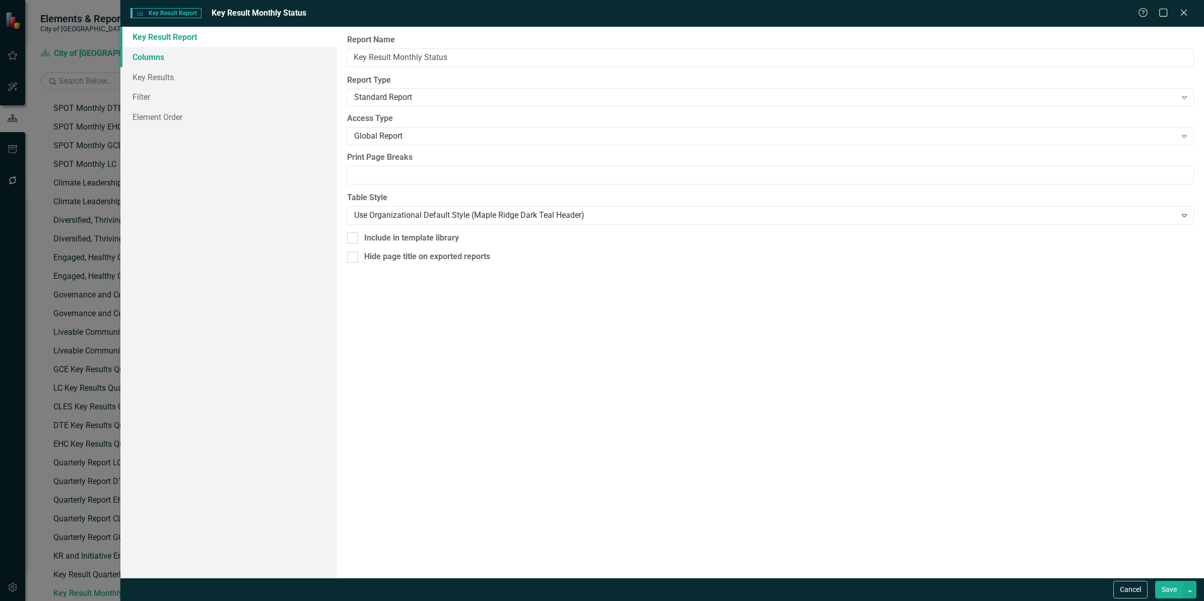
click at [180, 58] on link "Columns" at bounding box center [228, 57] width 217 height 20
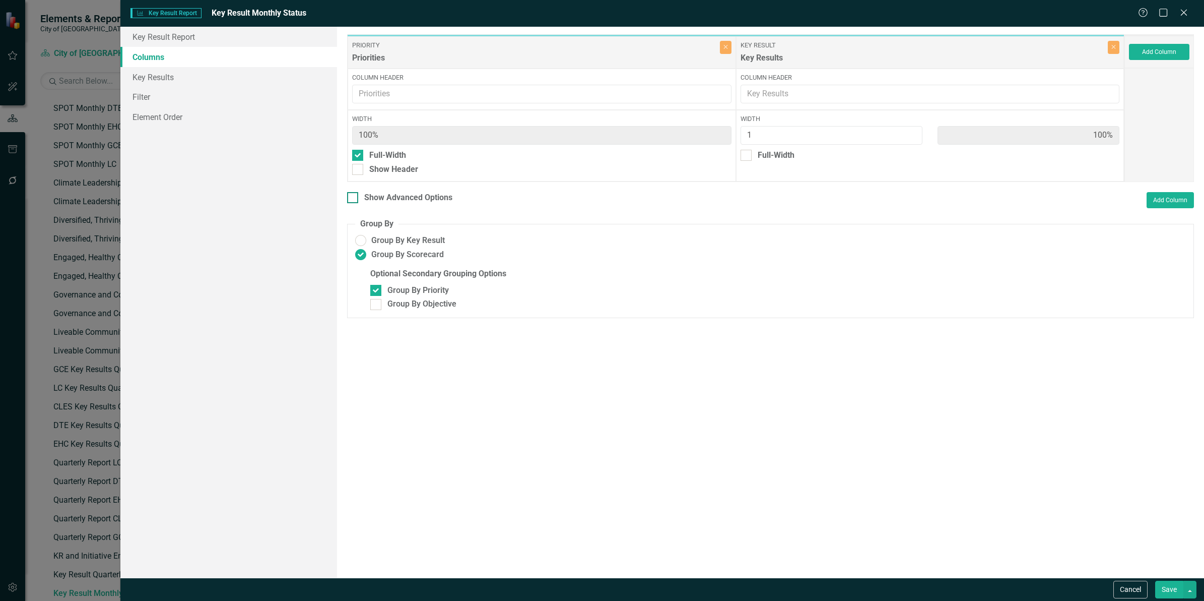
click at [441, 197] on div "Show Advanced Options" at bounding box center [408, 198] width 88 height 12
click at [354, 197] on input "Show Advanced Options" at bounding box center [350, 195] width 7 height 7
checkbox input "true"
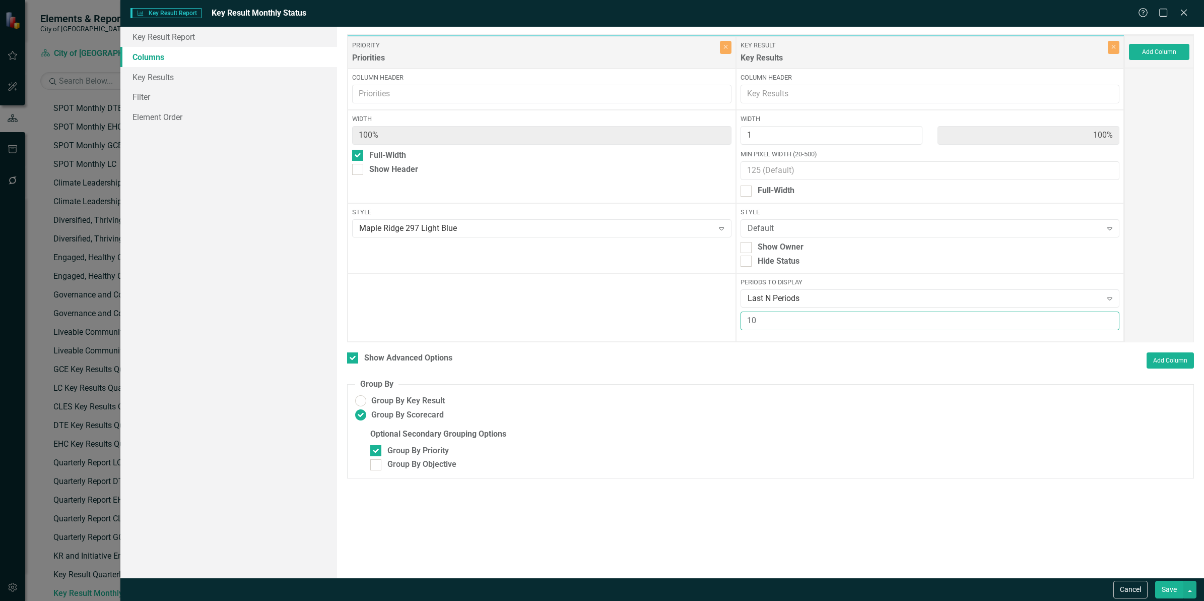
click at [777, 320] on input "10" at bounding box center [930, 320] width 379 height 19
drag, startPoint x: 767, startPoint y: 325, endPoint x: 704, endPoint y: 328, distance: 63.1
click at [704, 328] on div "Priority Priorities Close Column Header Width 100% Full-Width Show Header Style…" at bounding box center [735, 188] width 777 height 308
type input "18"
click at [1170, 588] on button "Save" at bounding box center [1169, 589] width 28 height 18
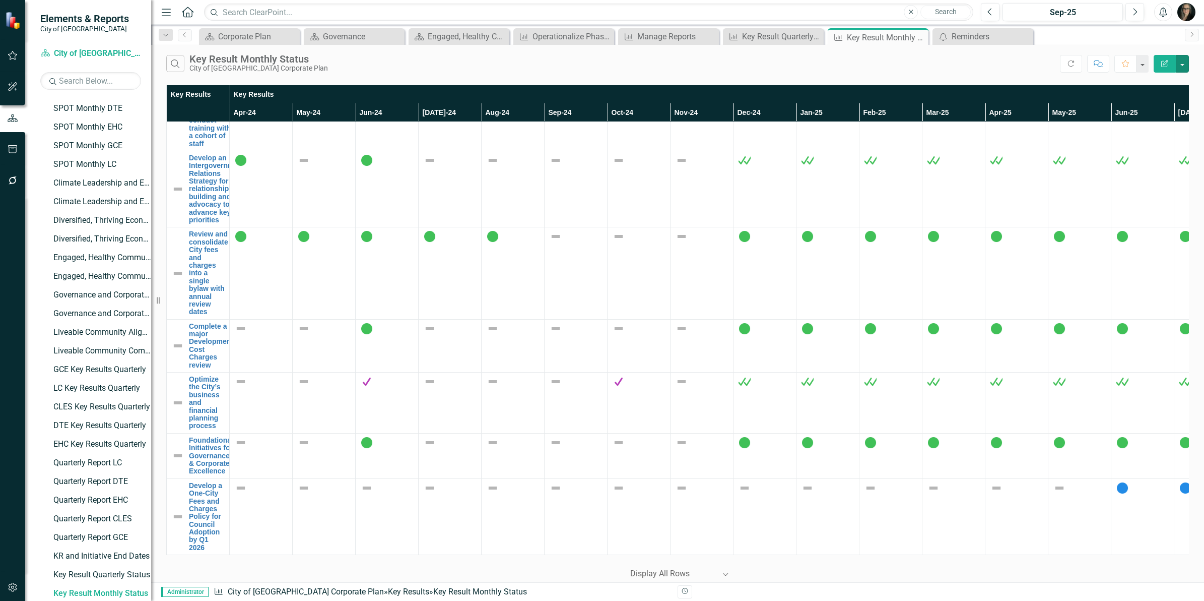
scroll to position [4717, 0]
click at [8, 588] on icon "button" at bounding box center [13, 587] width 11 height 8
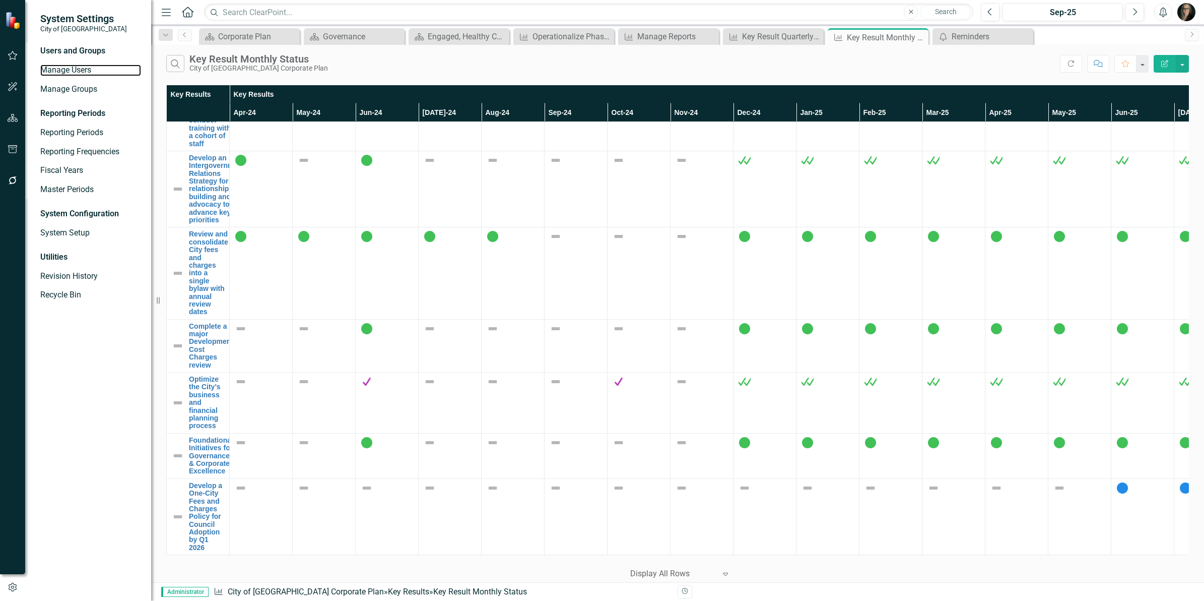
drag, startPoint x: 65, startPoint y: 75, endPoint x: 153, endPoint y: 79, distance: 87.2
click at [65, 75] on link "Manage Users" at bounding box center [90, 70] width 101 height 12
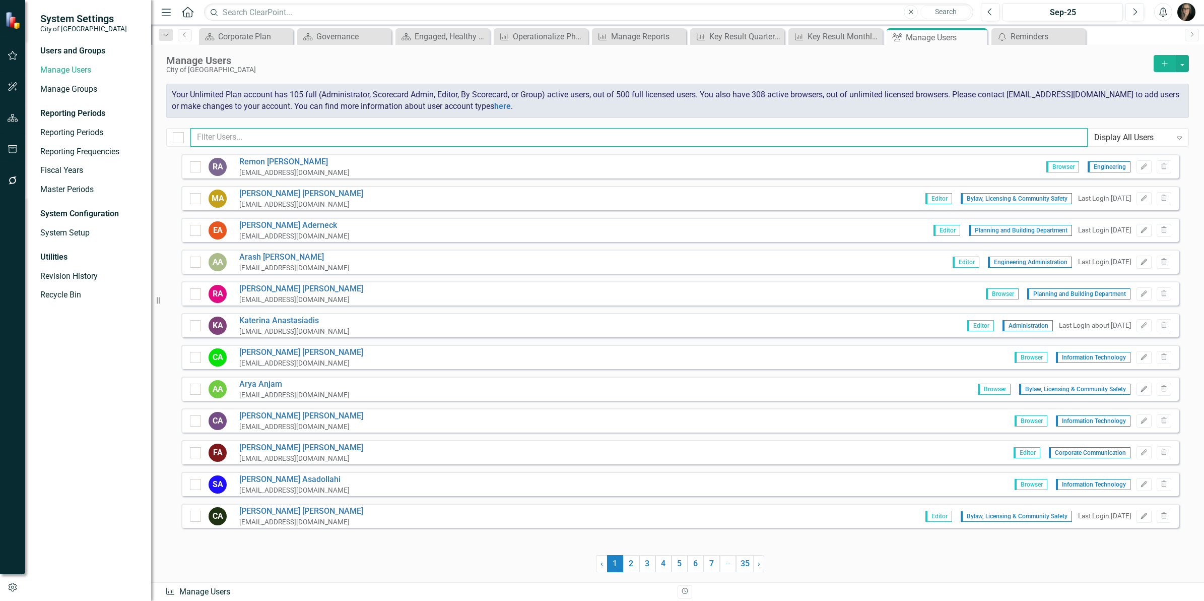
click at [507, 135] on input "text" at bounding box center [638, 137] width 897 height 19
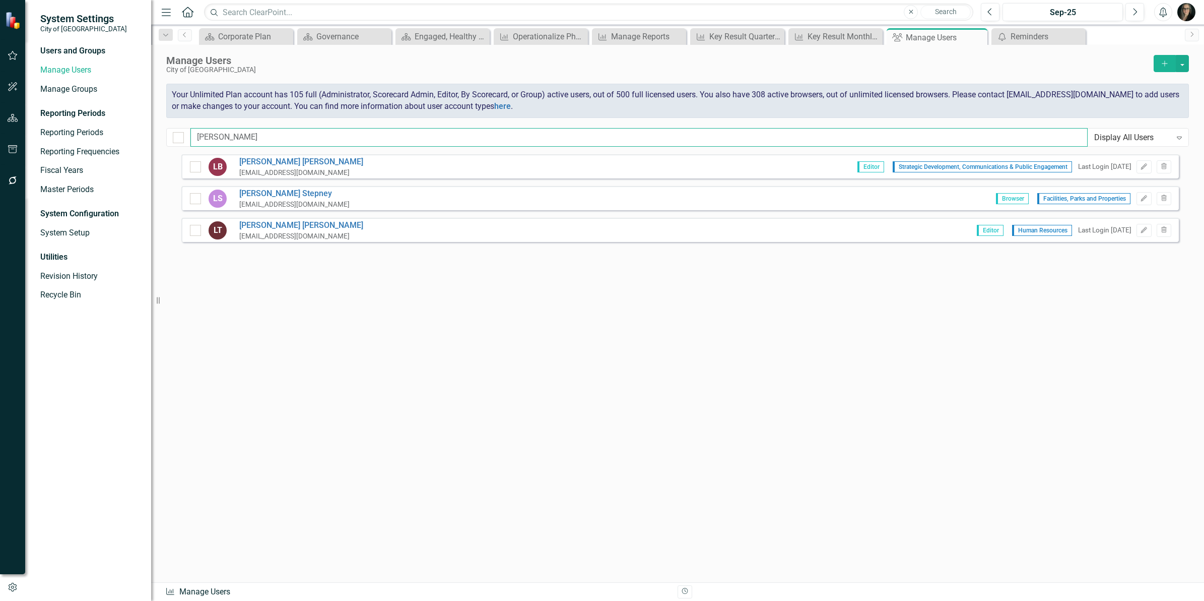
type input "[PERSON_NAME]"
click at [1032, 269] on div "LB [PERSON_NAME] [EMAIL_ADDRESS][DOMAIN_NAME] Editor Strategic Development, Com…" at bounding box center [680, 349] width 998 height 391
click at [975, 37] on icon "Close" at bounding box center [978, 37] width 10 height 8
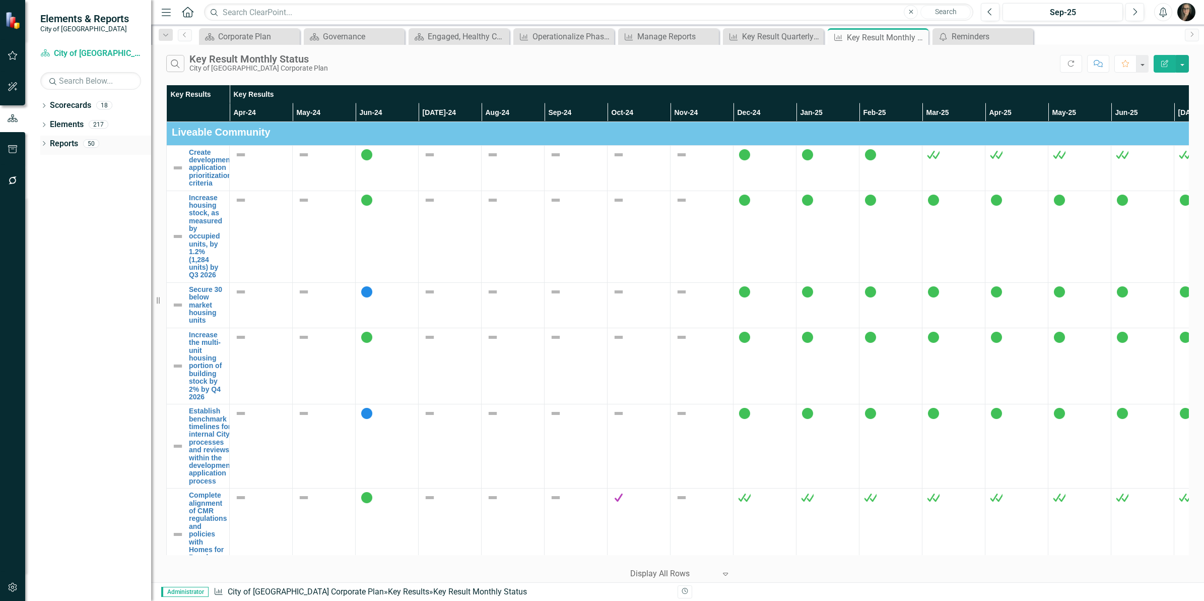
click at [61, 139] on link "Reports" at bounding box center [64, 144] width 28 height 12
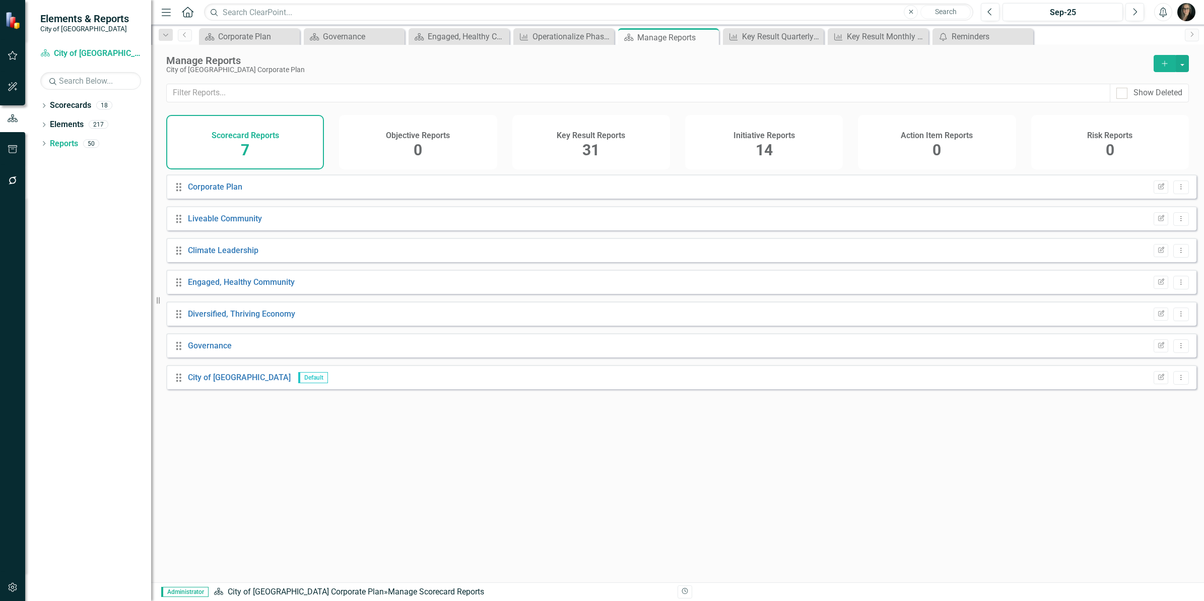
click at [583, 145] on span "31" at bounding box center [590, 150] width 17 height 18
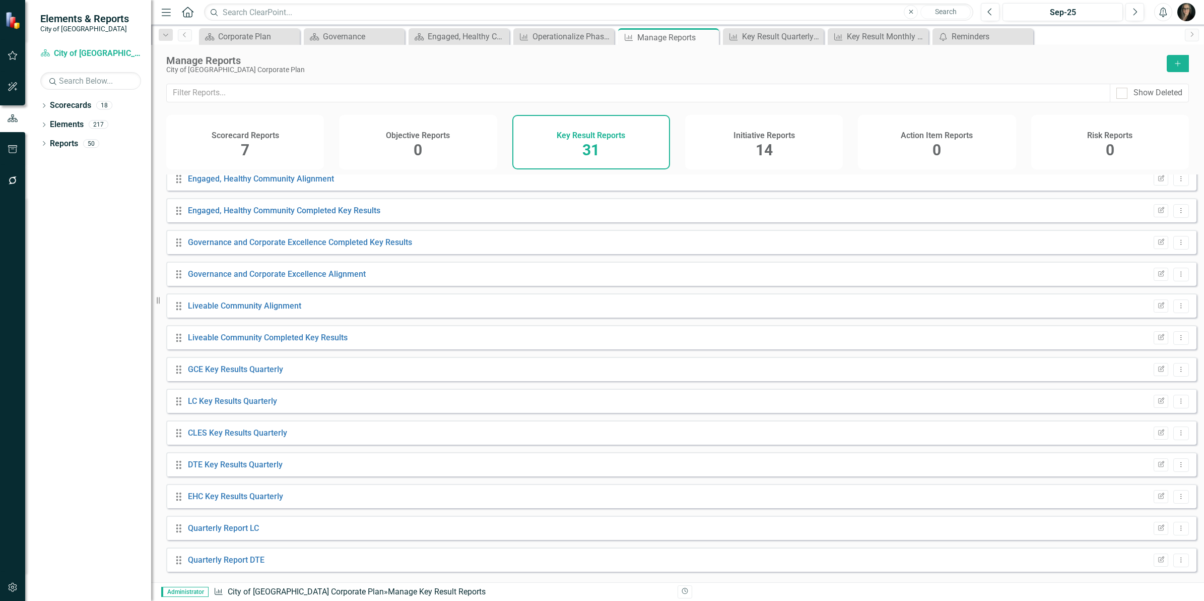
scroll to position [583, 0]
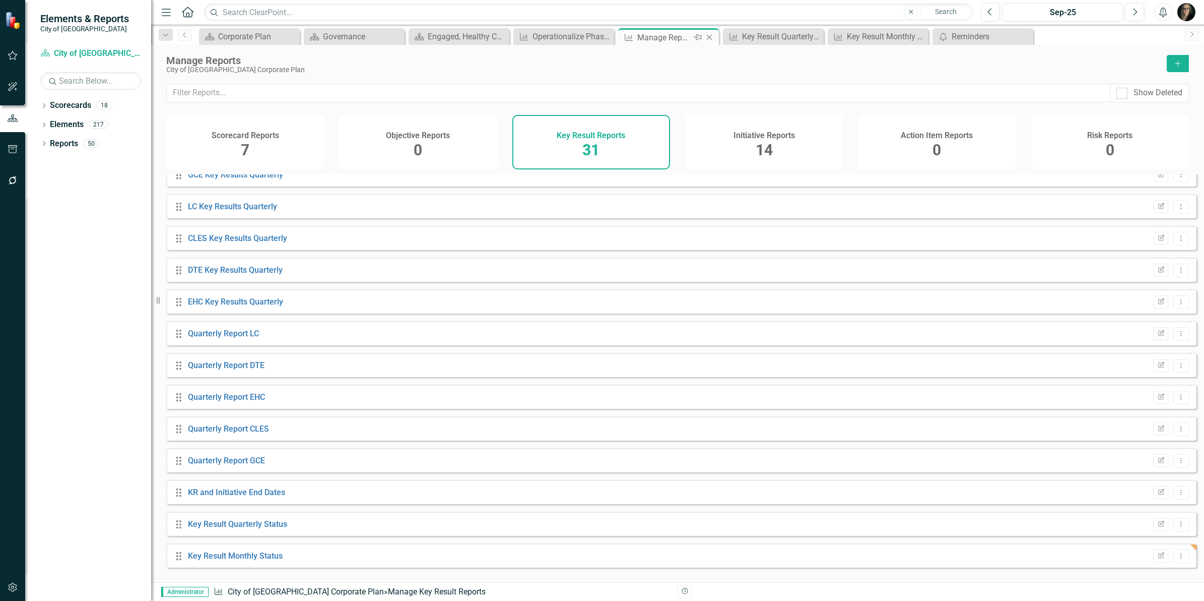
click at [706, 39] on icon "Close" at bounding box center [709, 37] width 10 height 8
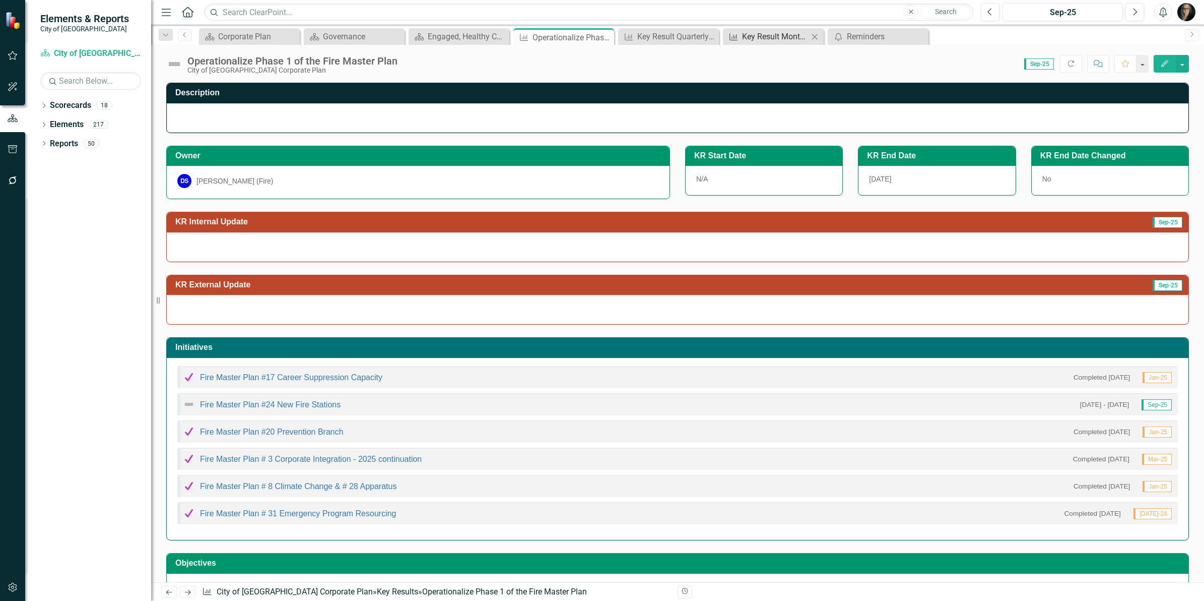
click at [752, 36] on div "Key Result Monthly Status" at bounding box center [775, 36] width 67 height 13
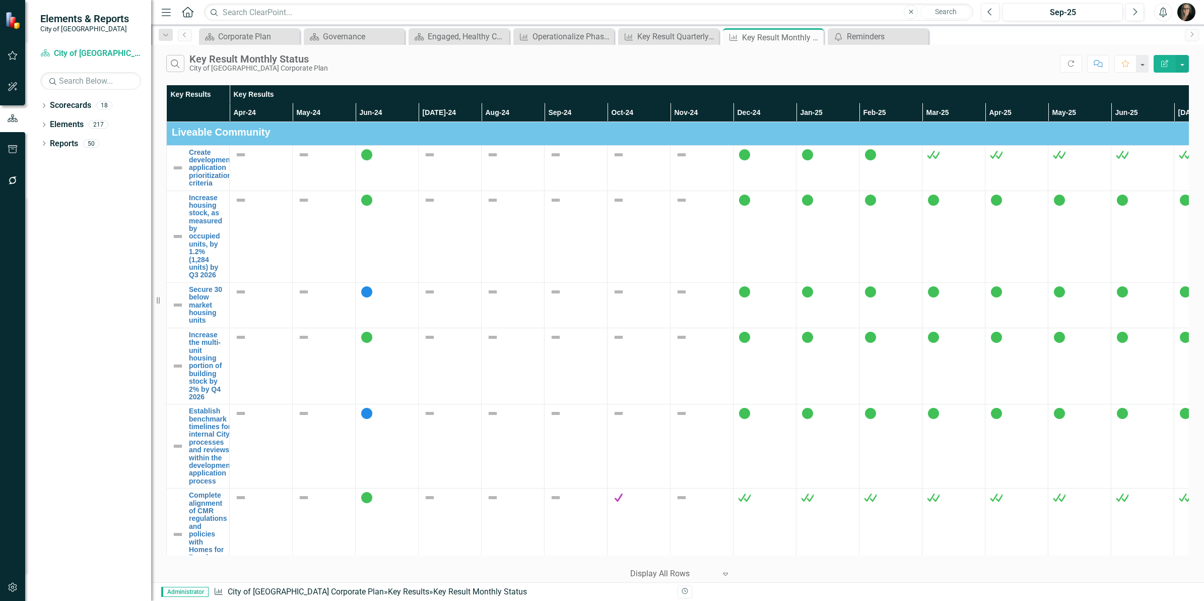
click at [835, 56] on div "Search Key Result Monthly Status City of [GEOGRAPHIC_DATA] Corporate Plan" at bounding box center [613, 63] width 894 height 17
click at [872, 38] on div "Reminders" at bounding box center [880, 36] width 67 height 13
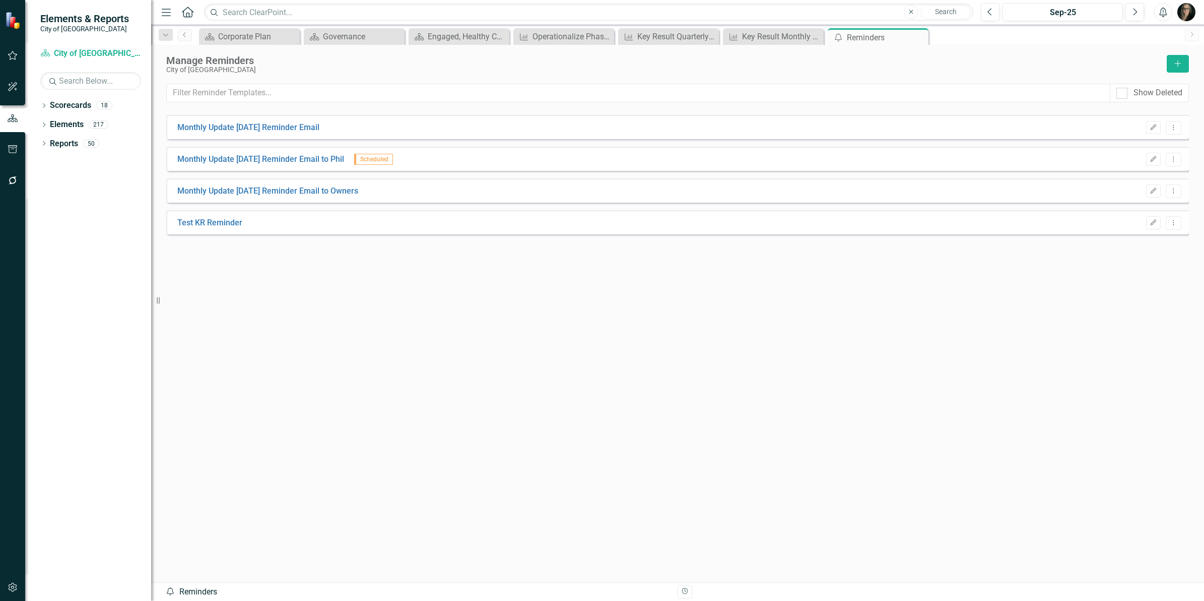
click at [529, 69] on div "City of [GEOGRAPHIC_DATA]" at bounding box center [663, 70] width 995 height 8
click at [452, 37] on div "Engaged, Healthy Community" at bounding box center [461, 36] width 67 height 13
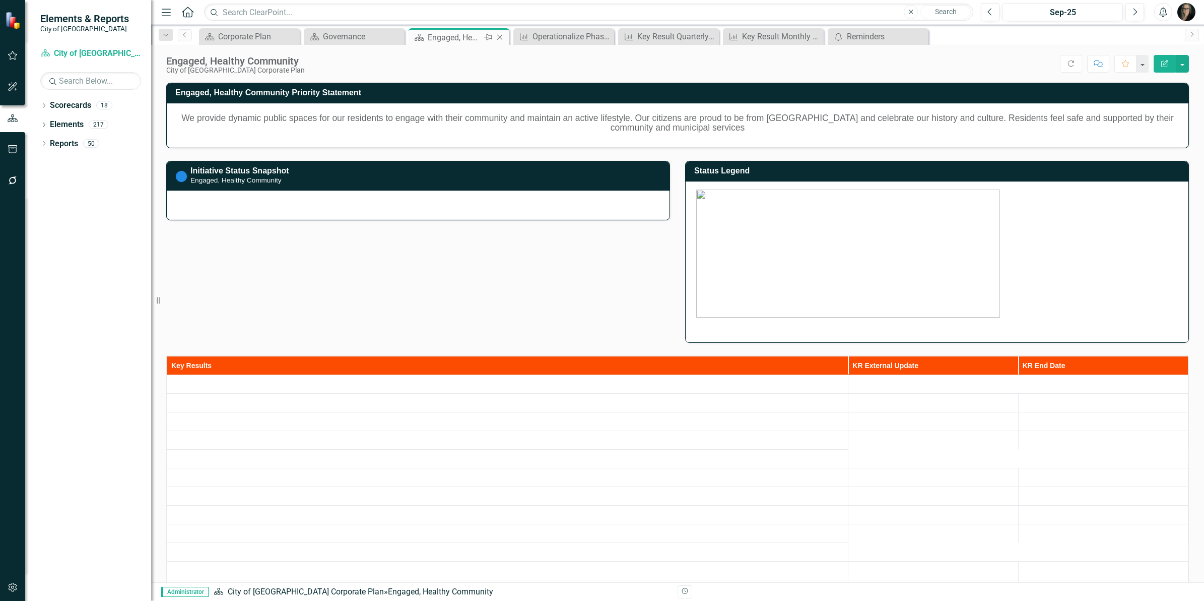
click at [497, 34] on icon "Close" at bounding box center [500, 37] width 10 height 8
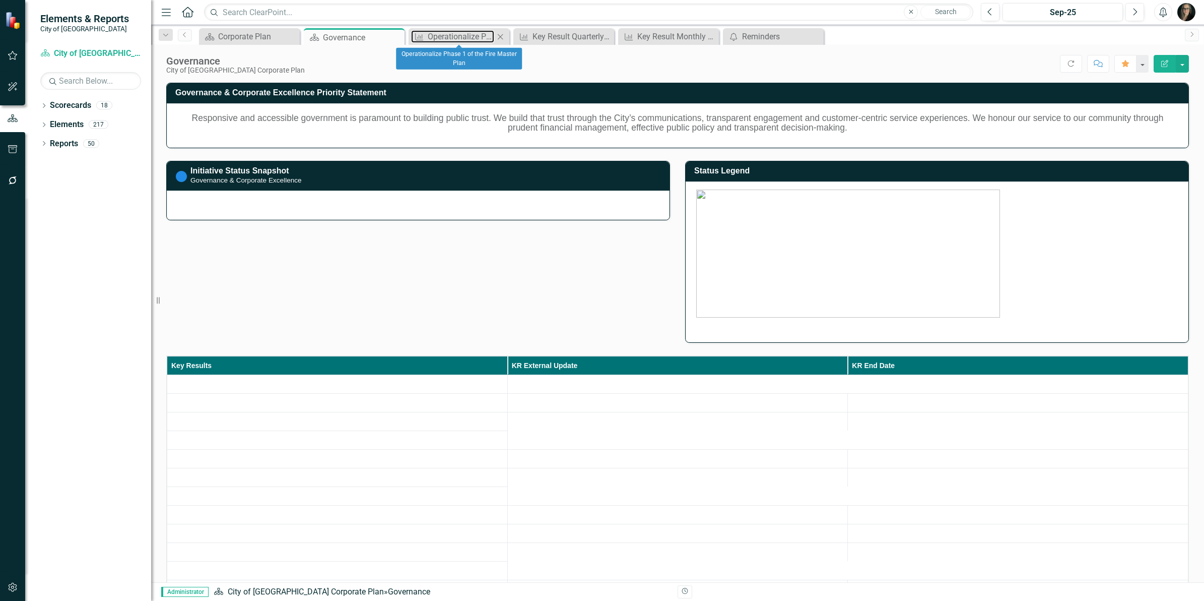
click at [481, 35] on div "Operationalize Phase 1 of the Fire Master Plan" at bounding box center [461, 36] width 67 height 13
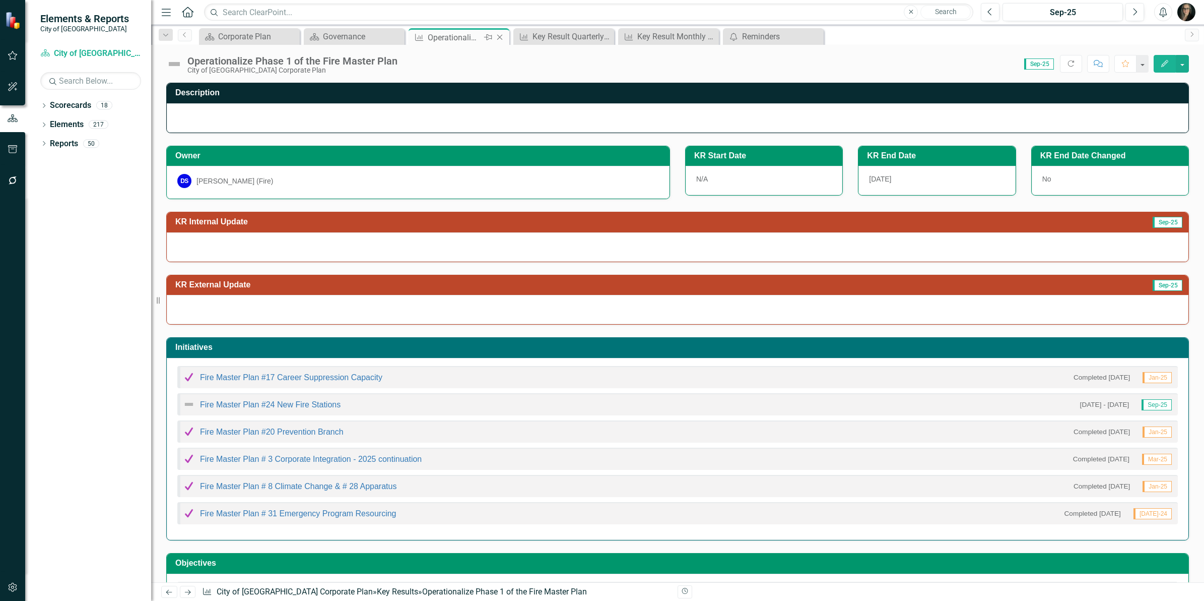
click at [500, 36] on icon "Close" at bounding box center [500, 37] width 10 height 8
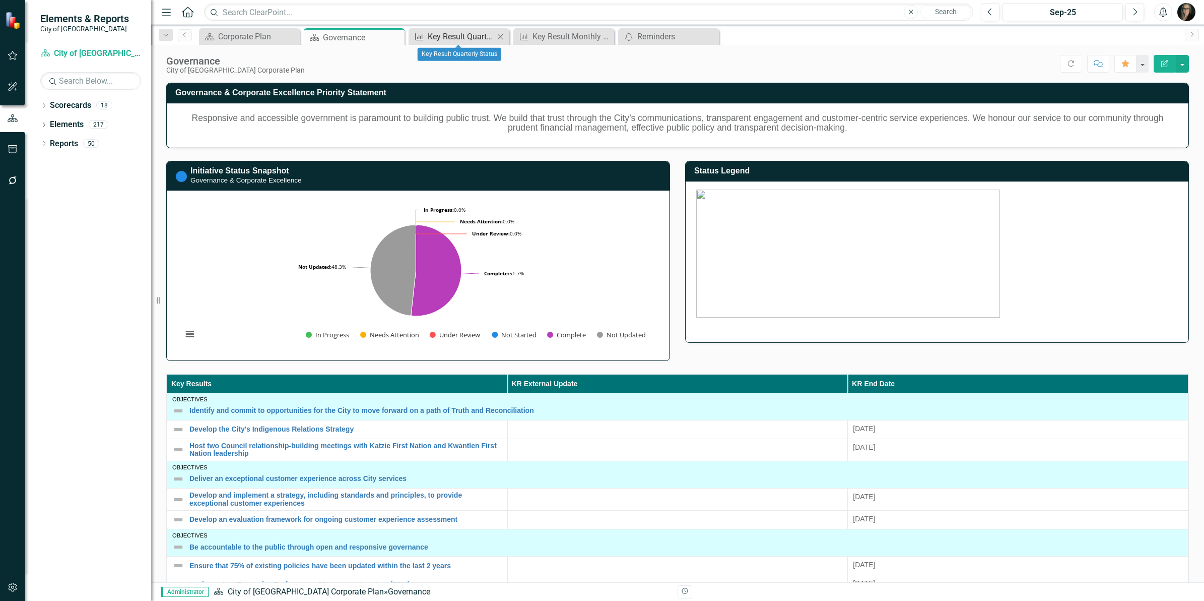
click at [467, 37] on div "Key Result Quarterly Status" at bounding box center [461, 36] width 67 height 13
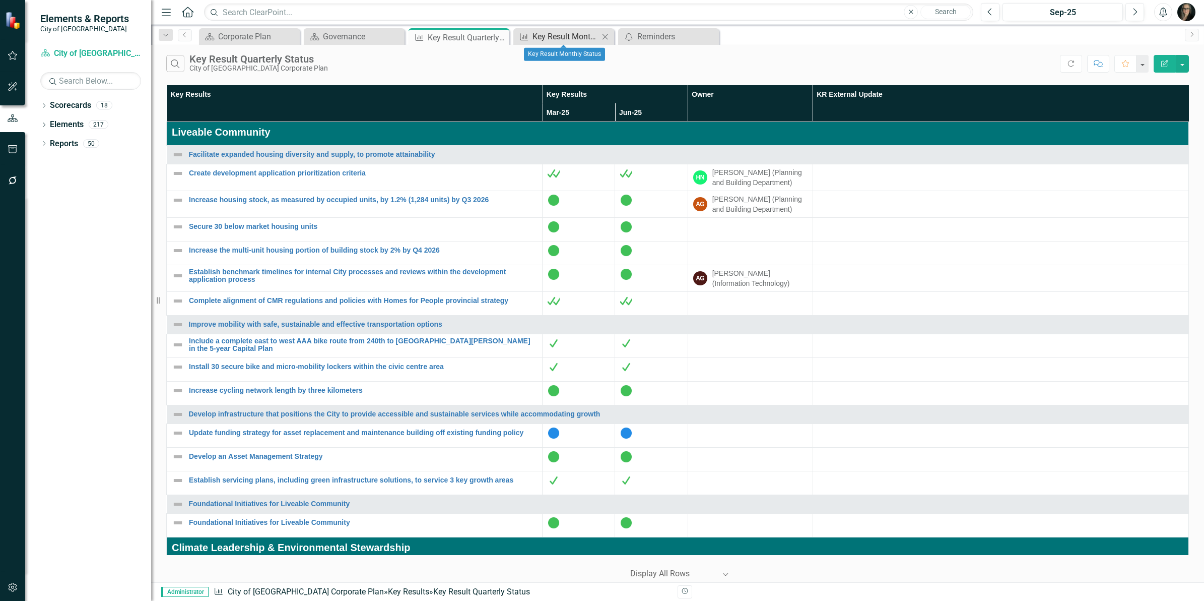
click at [557, 34] on div "Key Result Monthly Status" at bounding box center [566, 36] width 67 height 13
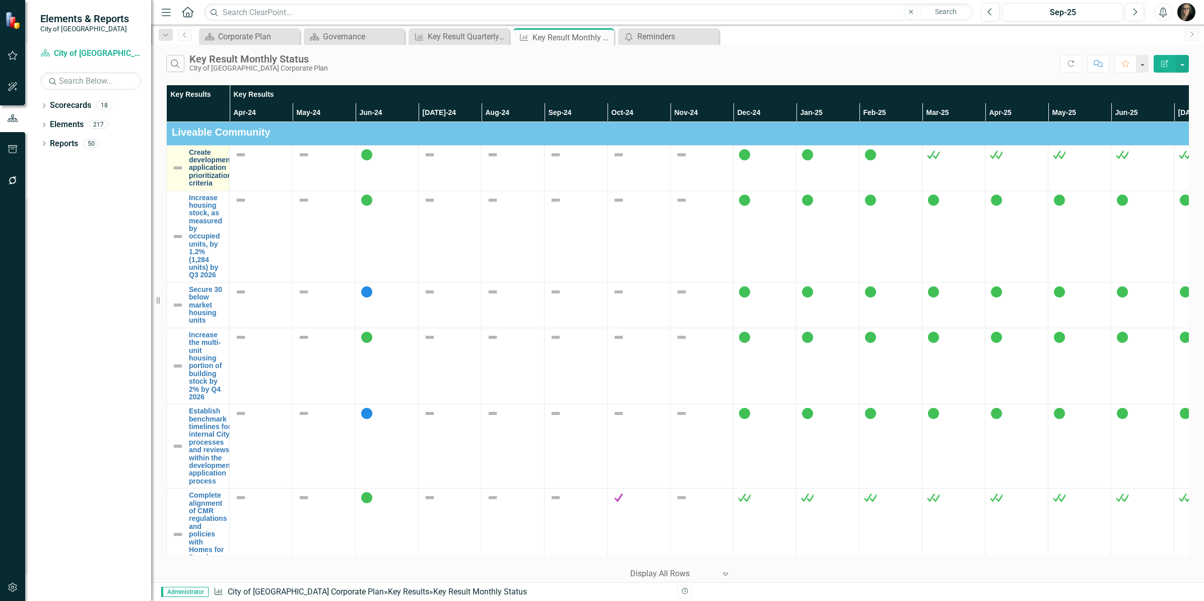
click at [210, 165] on link "Create development application prioritization criteria" at bounding box center [210, 168] width 43 height 39
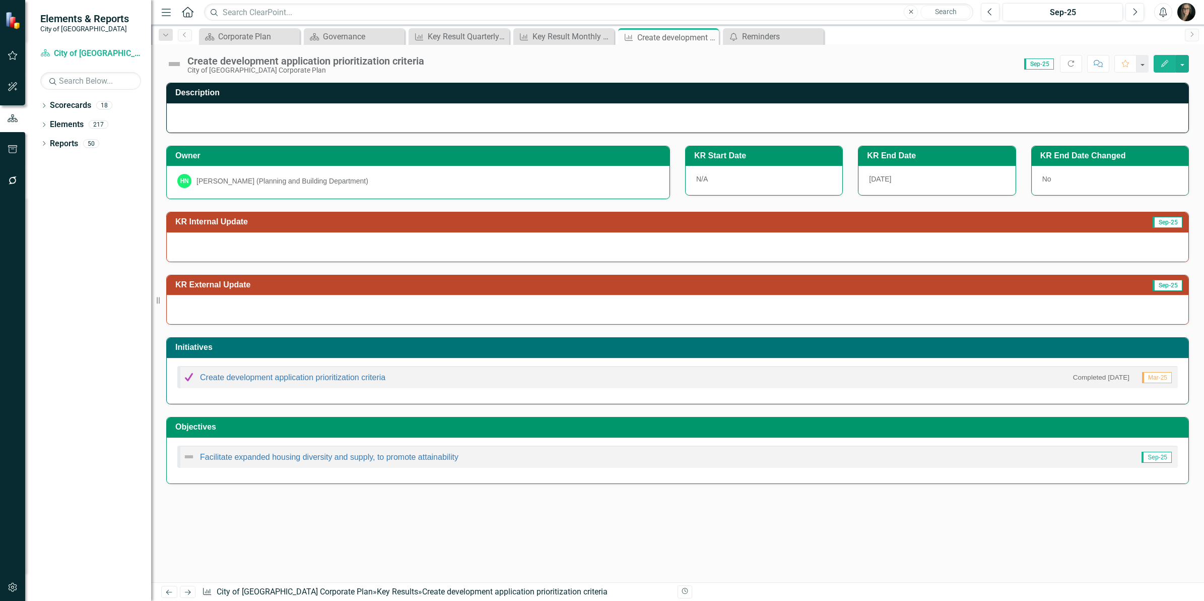
click at [469, 324] on div at bounding box center [678, 309] width 1022 height 29
click at [756, 34] on div "Reminders" at bounding box center [775, 36] width 67 height 13
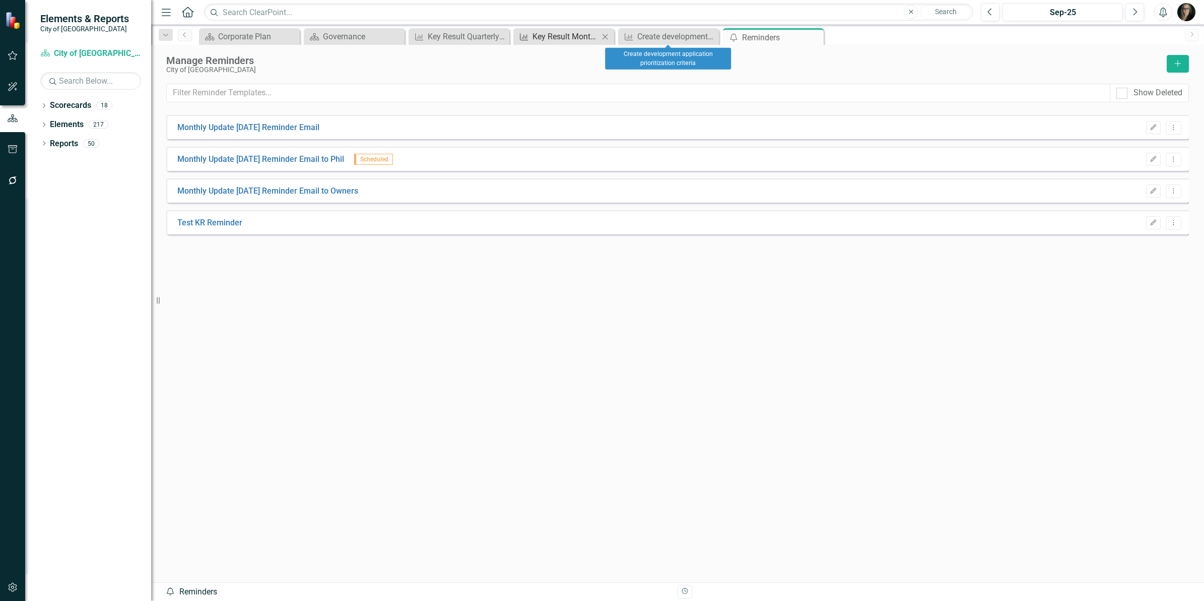
click at [560, 36] on div "Key Result Monthly Status" at bounding box center [566, 36] width 67 height 13
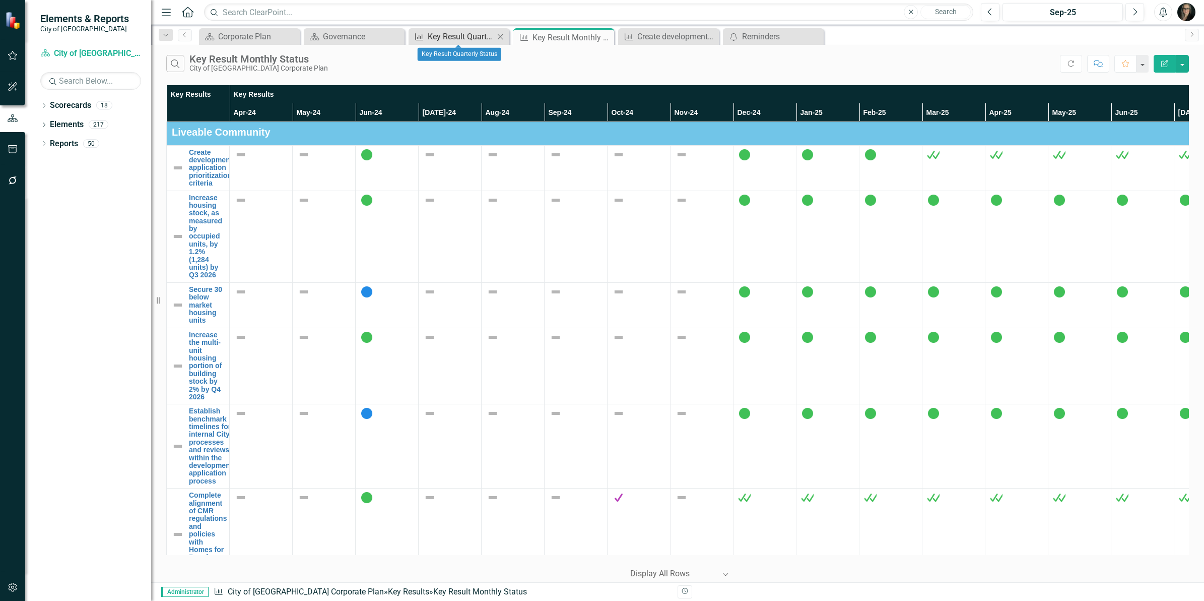
click at [454, 34] on div "Key Result Quarterly Status" at bounding box center [461, 36] width 67 height 13
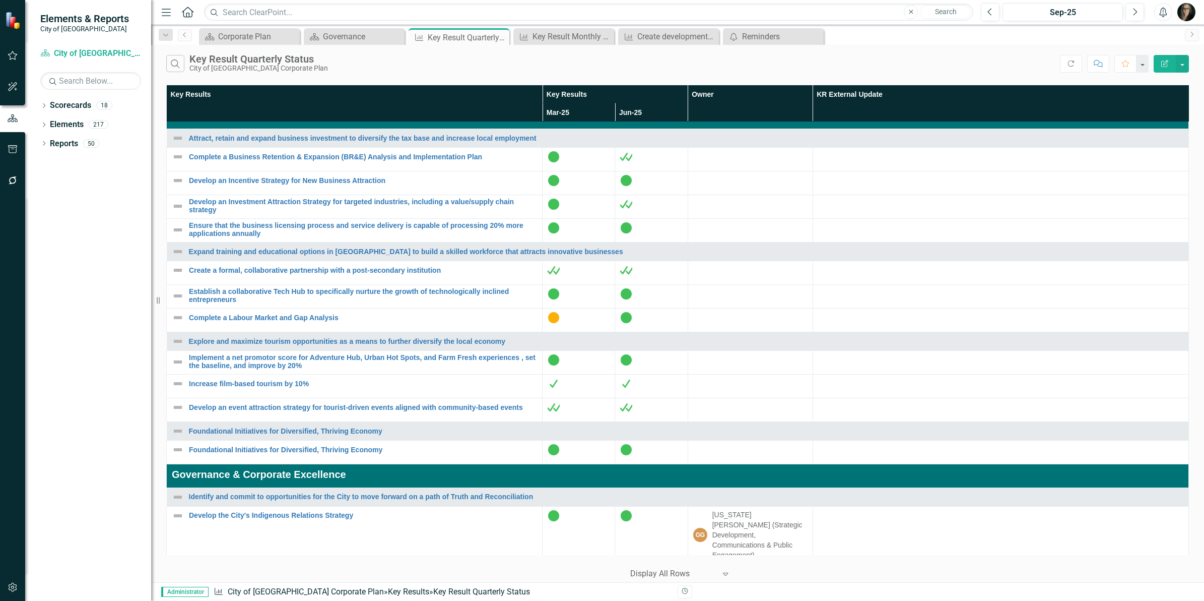
scroll to position [1511, 0]
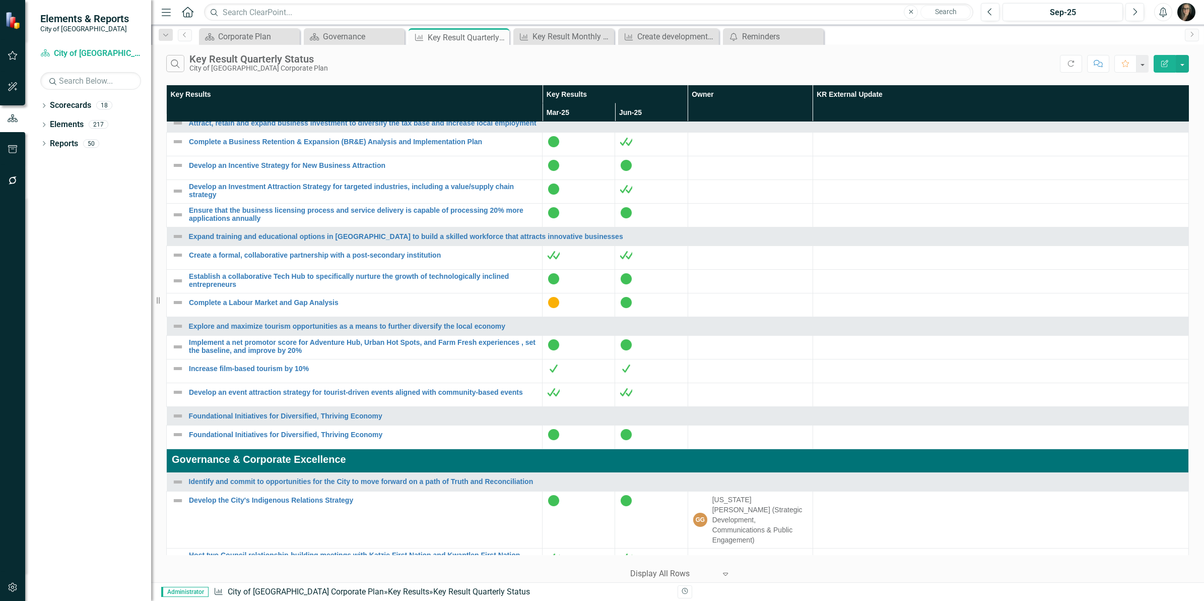
click at [775, 69] on div "Search Key Result Quarterly Status City of [GEOGRAPHIC_DATA] Corporate Plan" at bounding box center [613, 63] width 894 height 17
drag, startPoint x: 155, startPoint y: 95, endPoint x: 131, endPoint y: 99, distance: 24.1
click at [131, 99] on div "Elements & Reports City of Maple Ridge Scorecard City of Maple Ridge Corporate …" at bounding box center [75, 300] width 151 height 601
click at [577, 67] on div "Search Key Result Quarterly Status City of [GEOGRAPHIC_DATA] Corporate Plan" at bounding box center [613, 63] width 894 height 17
click at [645, 71] on div "Search Key Result Quarterly Status City of [GEOGRAPHIC_DATA] Corporate Plan" at bounding box center [613, 63] width 894 height 17
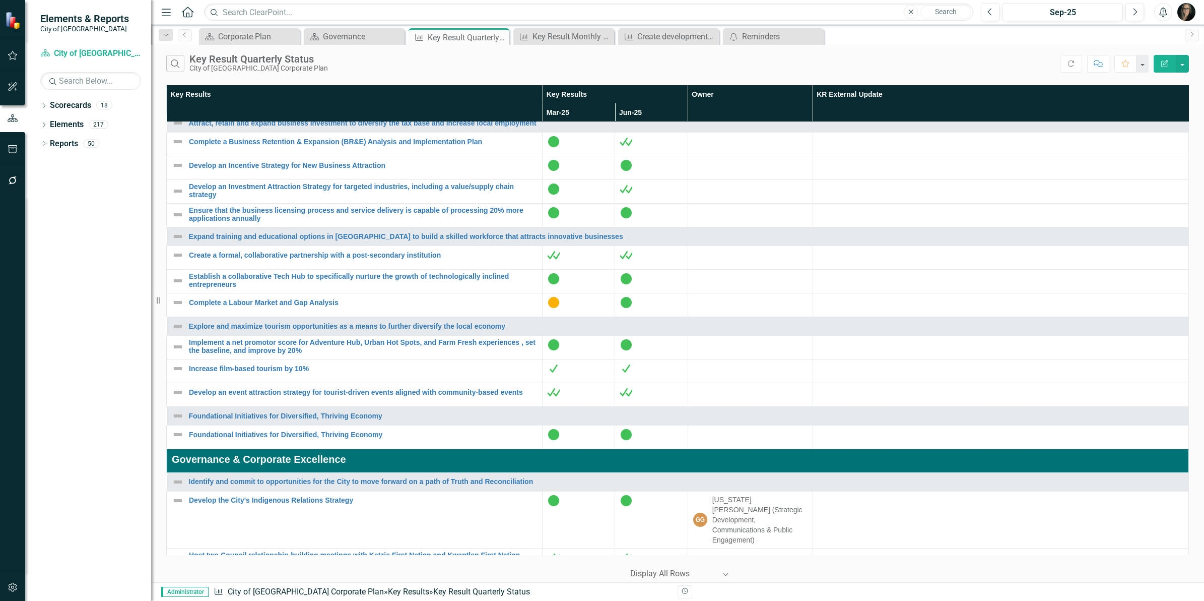
click at [1187, 15] on img "button" at bounding box center [1186, 12] width 18 height 18
click at [1145, 107] on link "Settings System Setup" at bounding box center [1155, 107] width 80 height 19
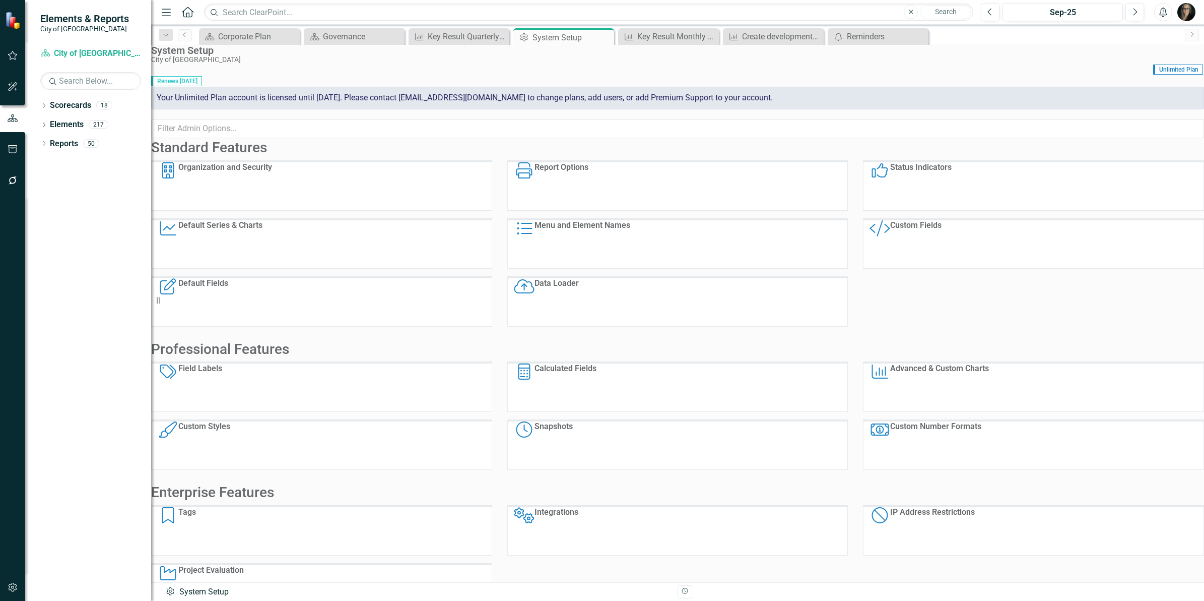
click at [272, 198] on div "Organization and Security" at bounding box center [225, 186] width 94 height 48
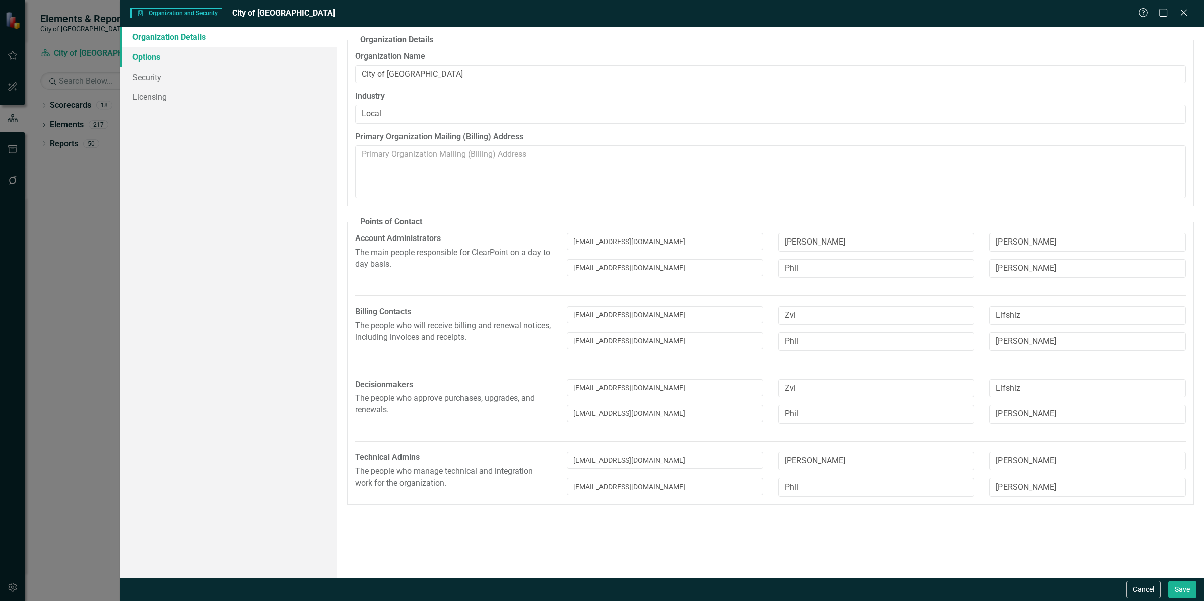
click at [139, 61] on link "Options" at bounding box center [228, 57] width 217 height 20
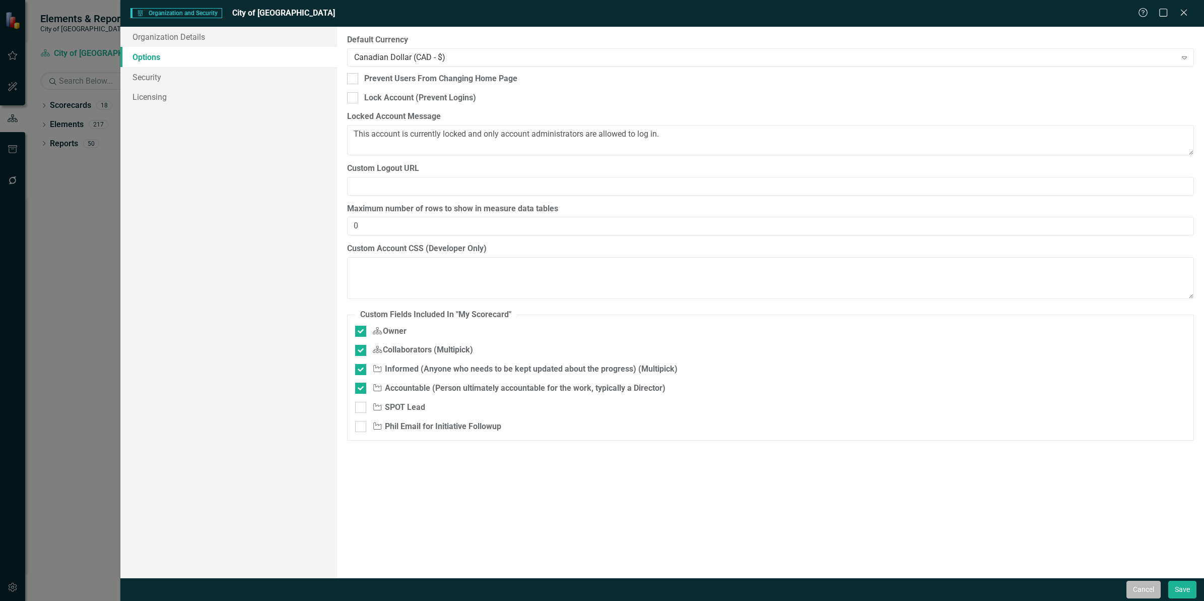
click at [1138, 587] on button "Cancel" at bounding box center [1143, 589] width 34 height 18
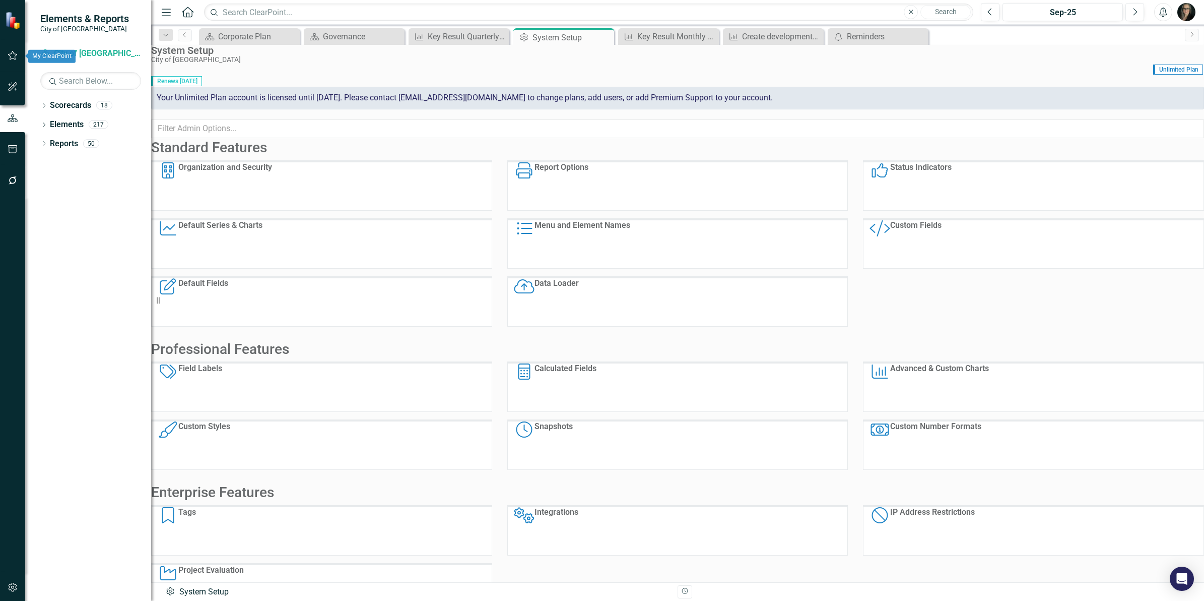
click at [10, 55] on icon "button" at bounding box center [13, 55] width 11 height 8
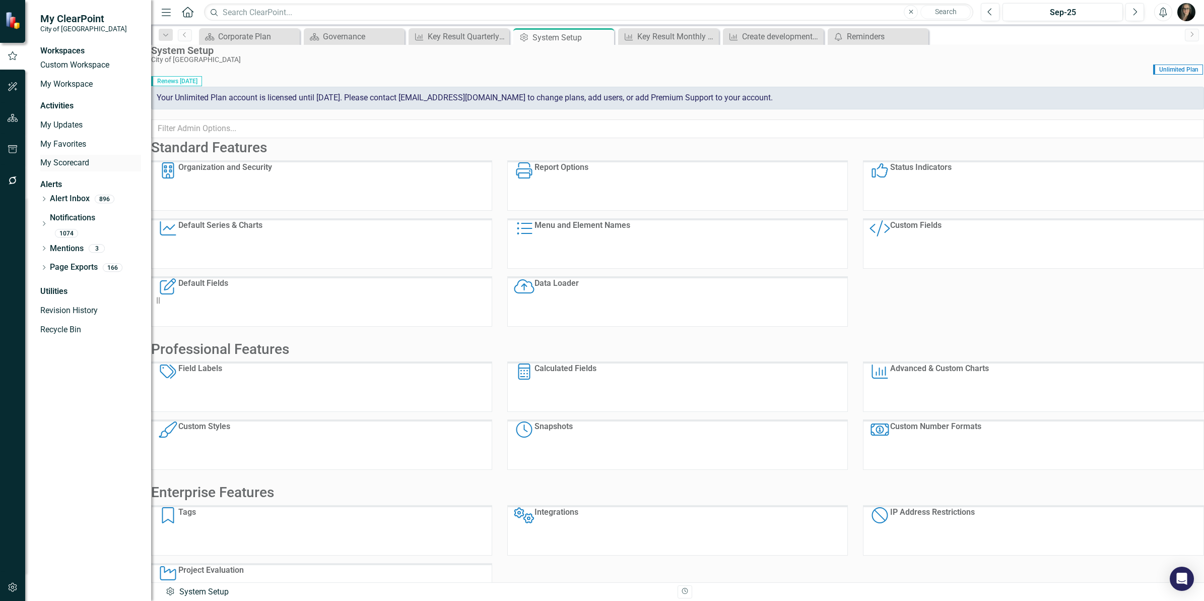
click at [69, 169] on link "My Scorecard" at bounding box center [90, 163] width 101 height 12
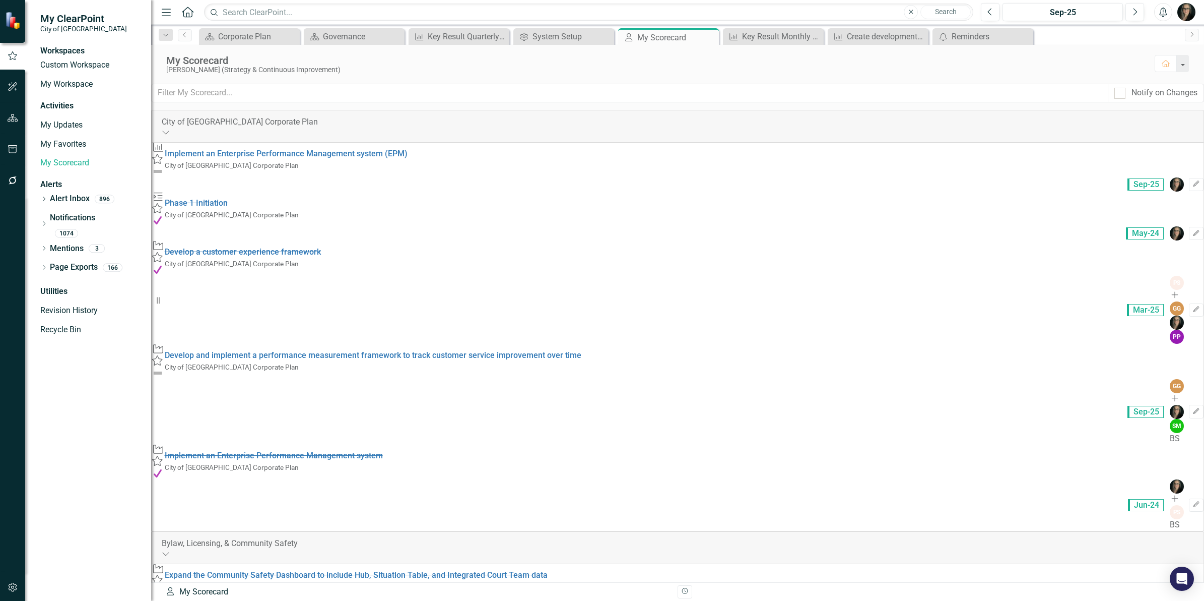
click at [552, 26] on div "Dropdown Search Scorecard Corporate Plan Close Scorecard Governance Close Key R…" at bounding box center [677, 35] width 1053 height 20
click at [551, 28] on div "Admin Options System Setup Close" at bounding box center [563, 36] width 101 height 17
drag, startPoint x: 551, startPoint y: 28, endPoint x: 549, endPoint y: 34, distance: 6.7
click at [549, 34] on div "System Setup" at bounding box center [566, 36] width 67 height 13
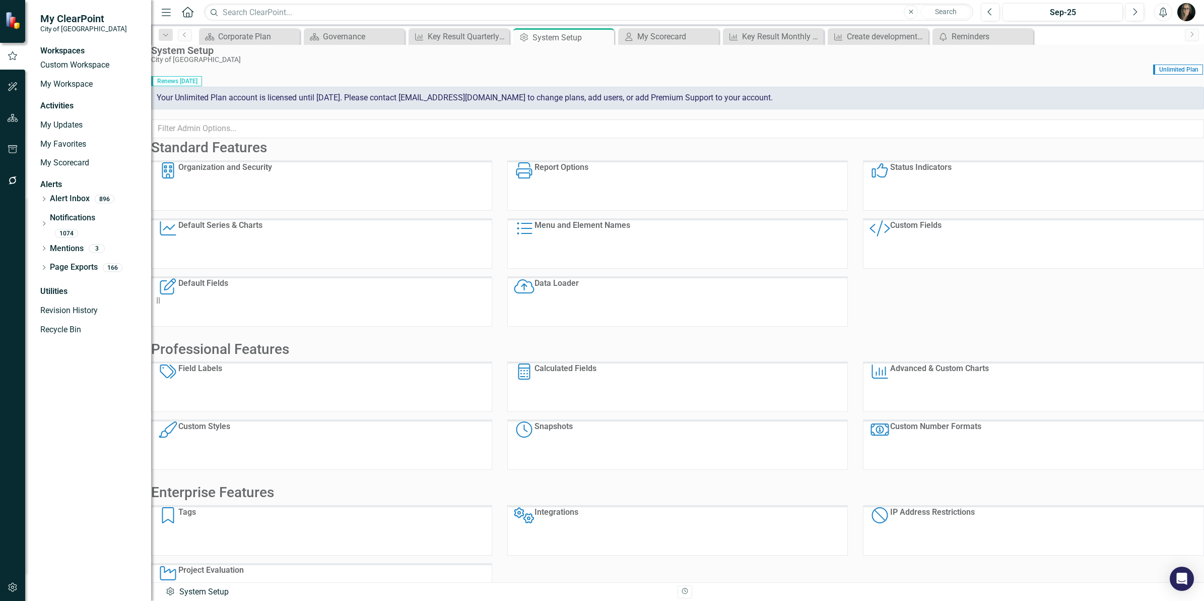
click at [272, 198] on div "Organization and Security" at bounding box center [225, 186] width 94 height 48
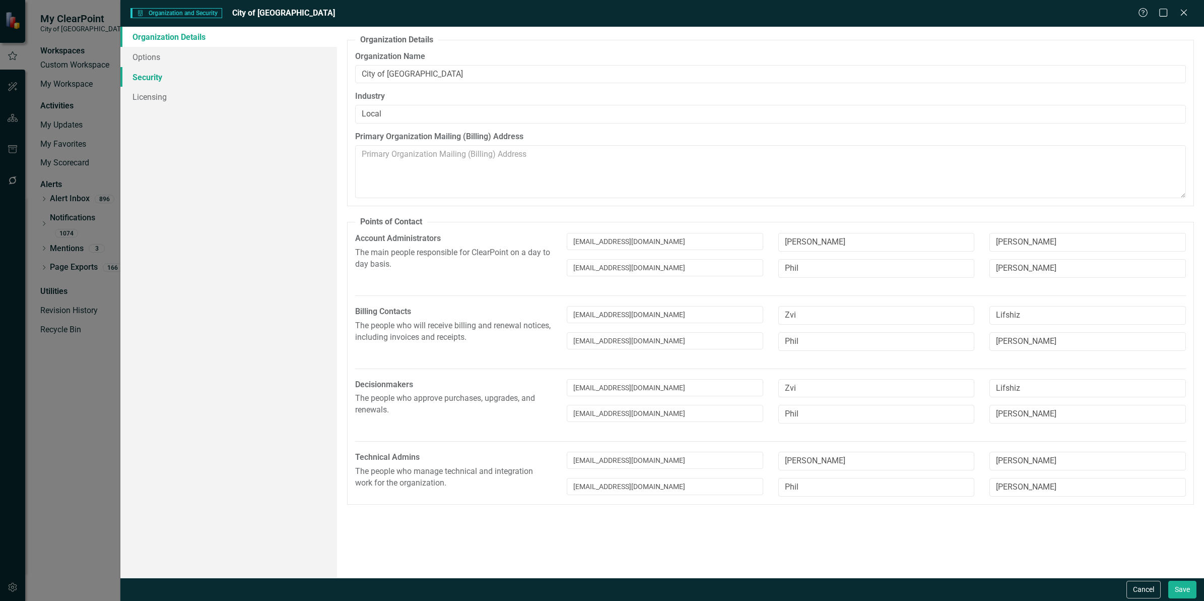
click at [149, 79] on link "Security" at bounding box center [228, 77] width 217 height 20
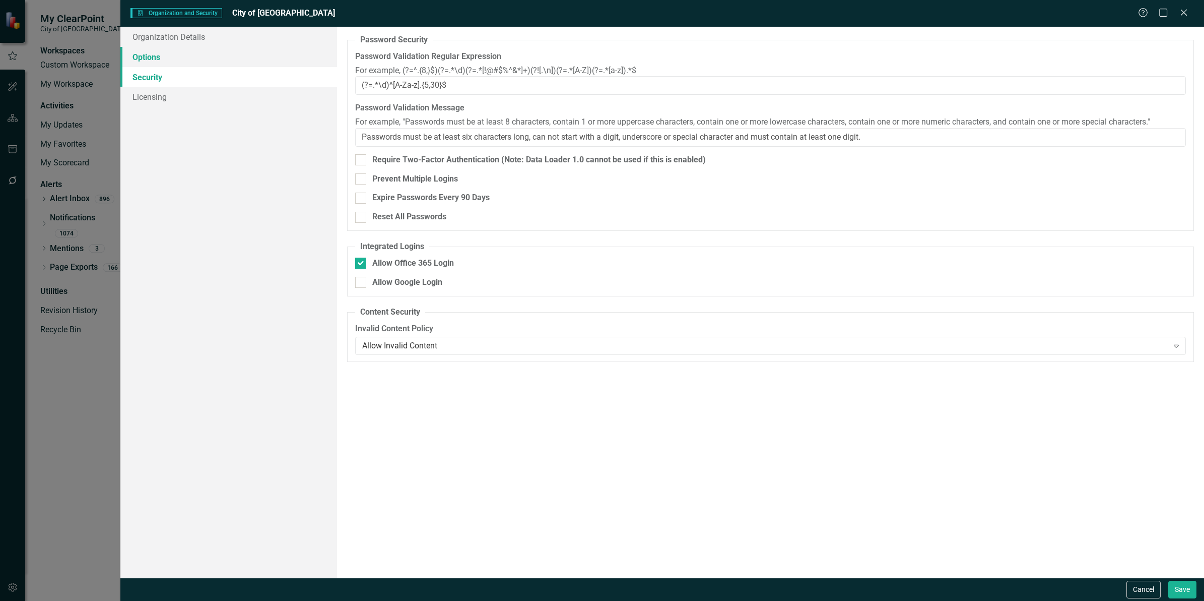
click at [150, 56] on link "Options" at bounding box center [228, 57] width 217 height 20
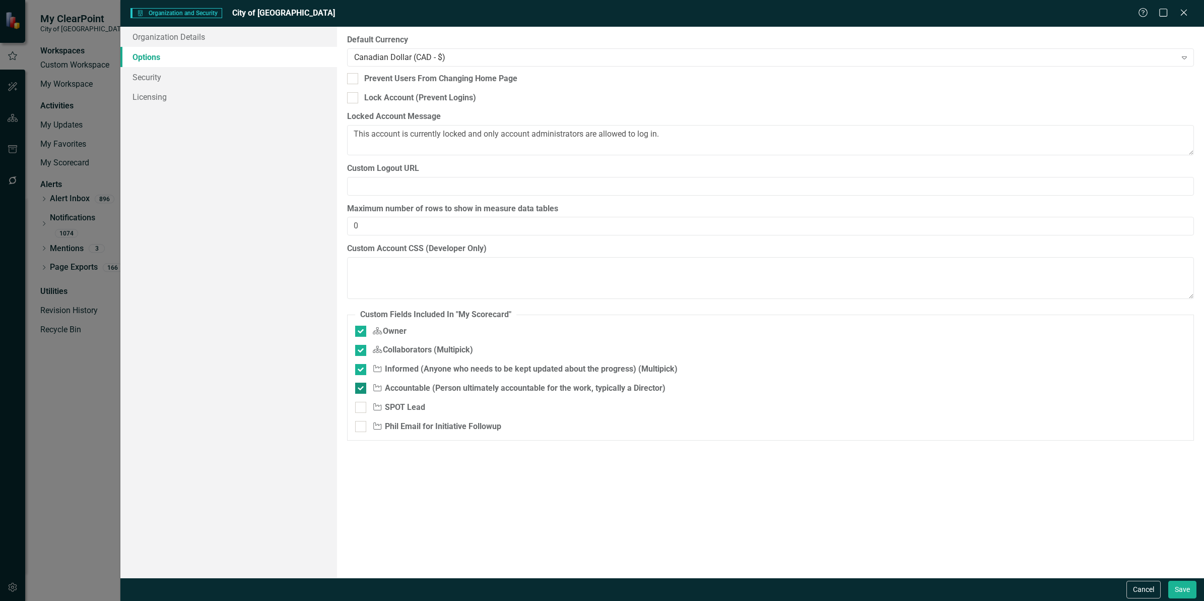
click at [359, 387] on input "Initiative Accountable (Person ultimately accountable for the work, typically a…" at bounding box center [358, 385] width 7 height 7
checkbox input "false"
click at [361, 369] on input "Initiative Informed (Anyone who needs to be kept updated about the progress) (M…" at bounding box center [358, 367] width 7 height 7
checkbox input "false"
click at [145, 77] on link "Security" at bounding box center [228, 77] width 217 height 20
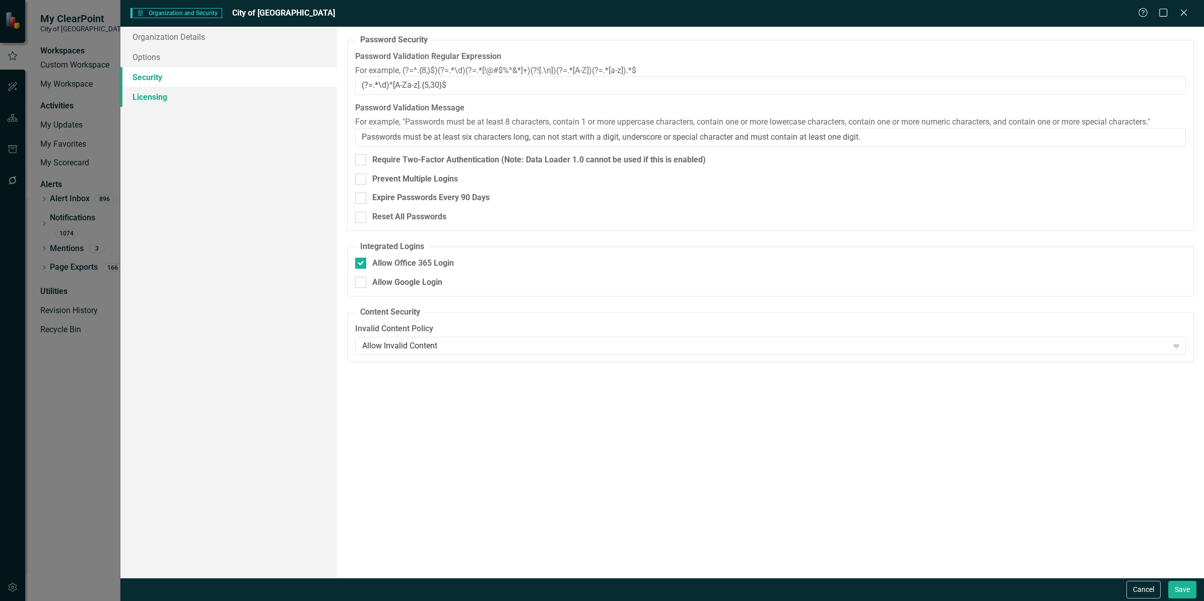
click at [147, 94] on link "Licensing" at bounding box center [228, 97] width 217 height 20
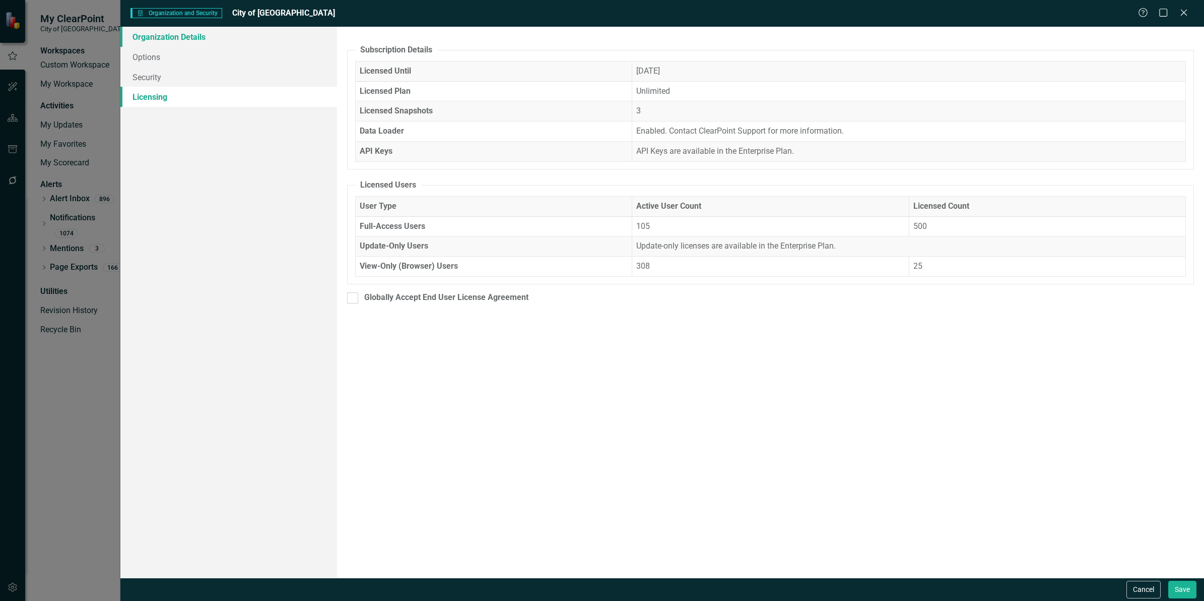
click at [185, 39] on link "Organization Details" at bounding box center [228, 37] width 217 height 20
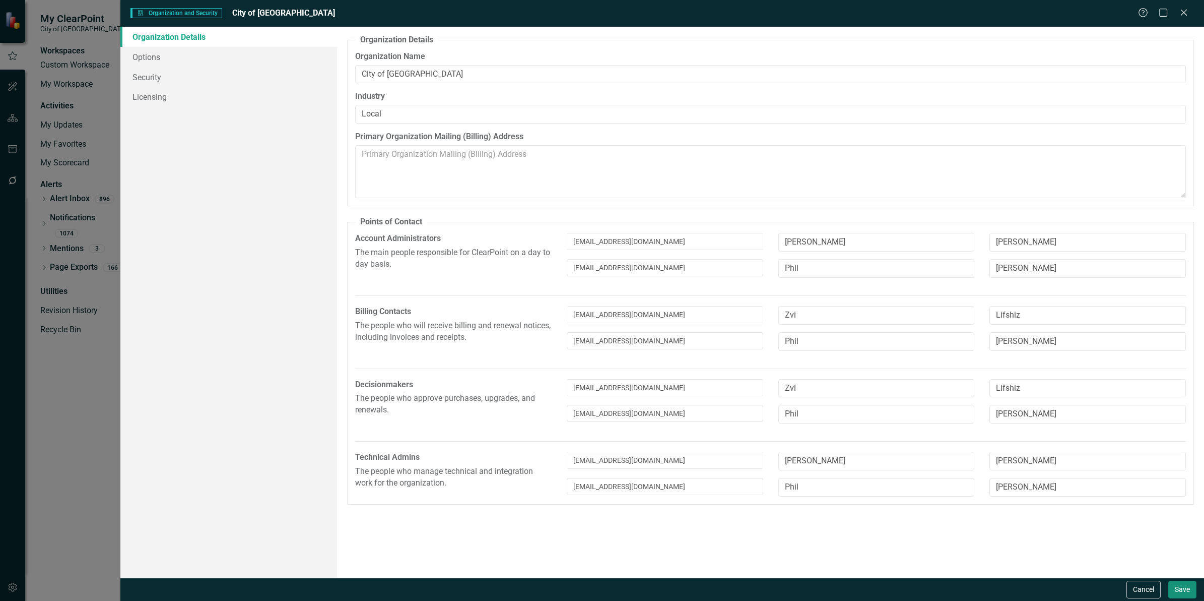
click at [1170, 592] on button "Save" at bounding box center [1182, 589] width 28 height 18
